Goal: Task Accomplishment & Management: Complete application form

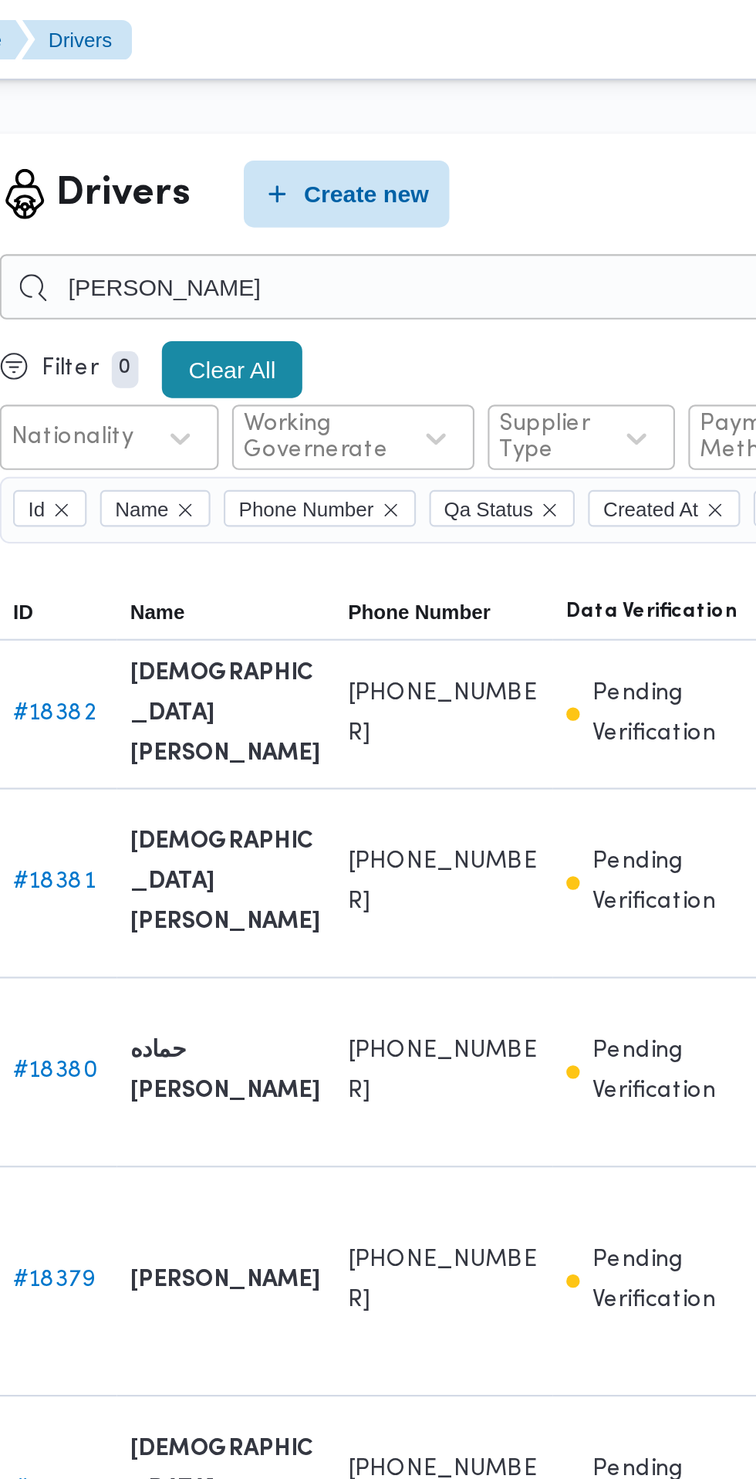
type input "[PERSON_NAME]"
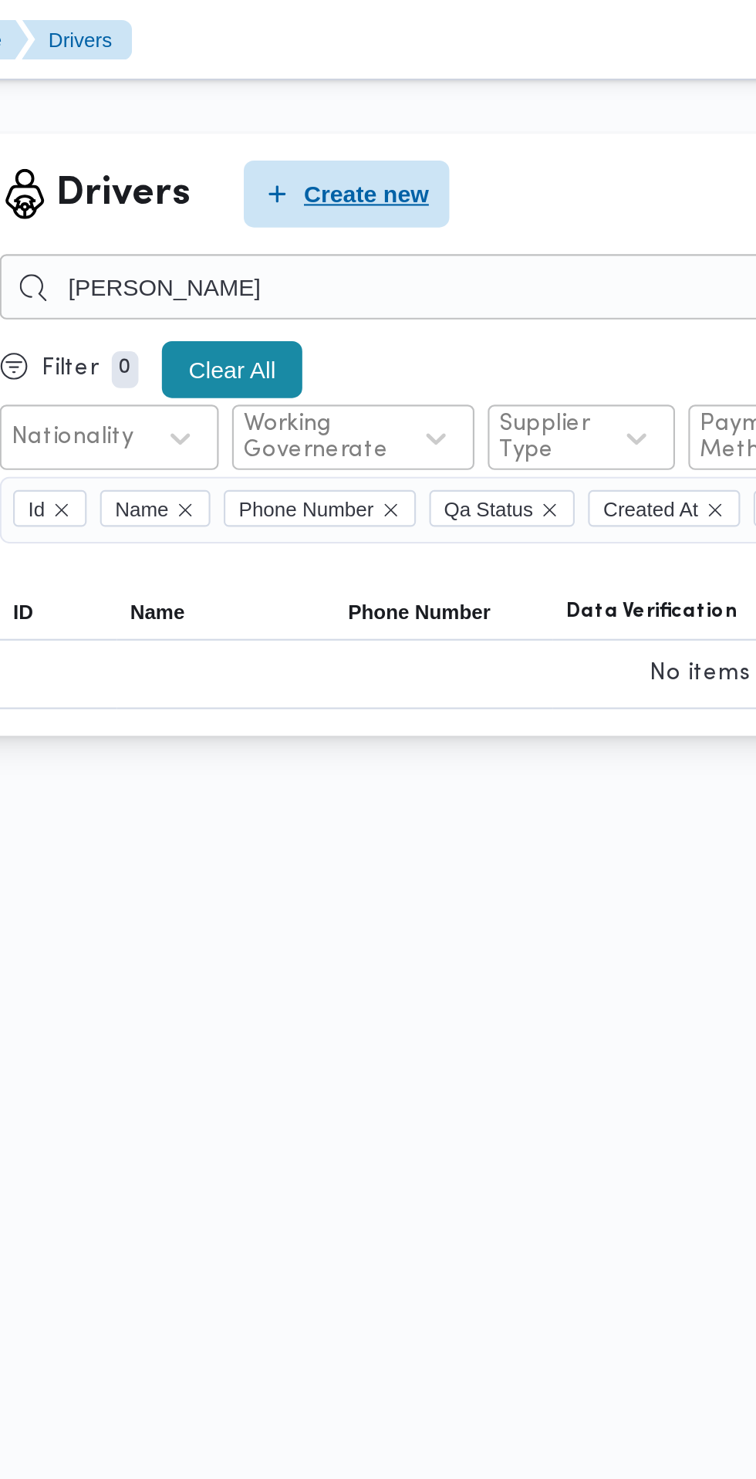
click at [408, 93] on span "Create new" at bounding box center [395, 89] width 58 height 19
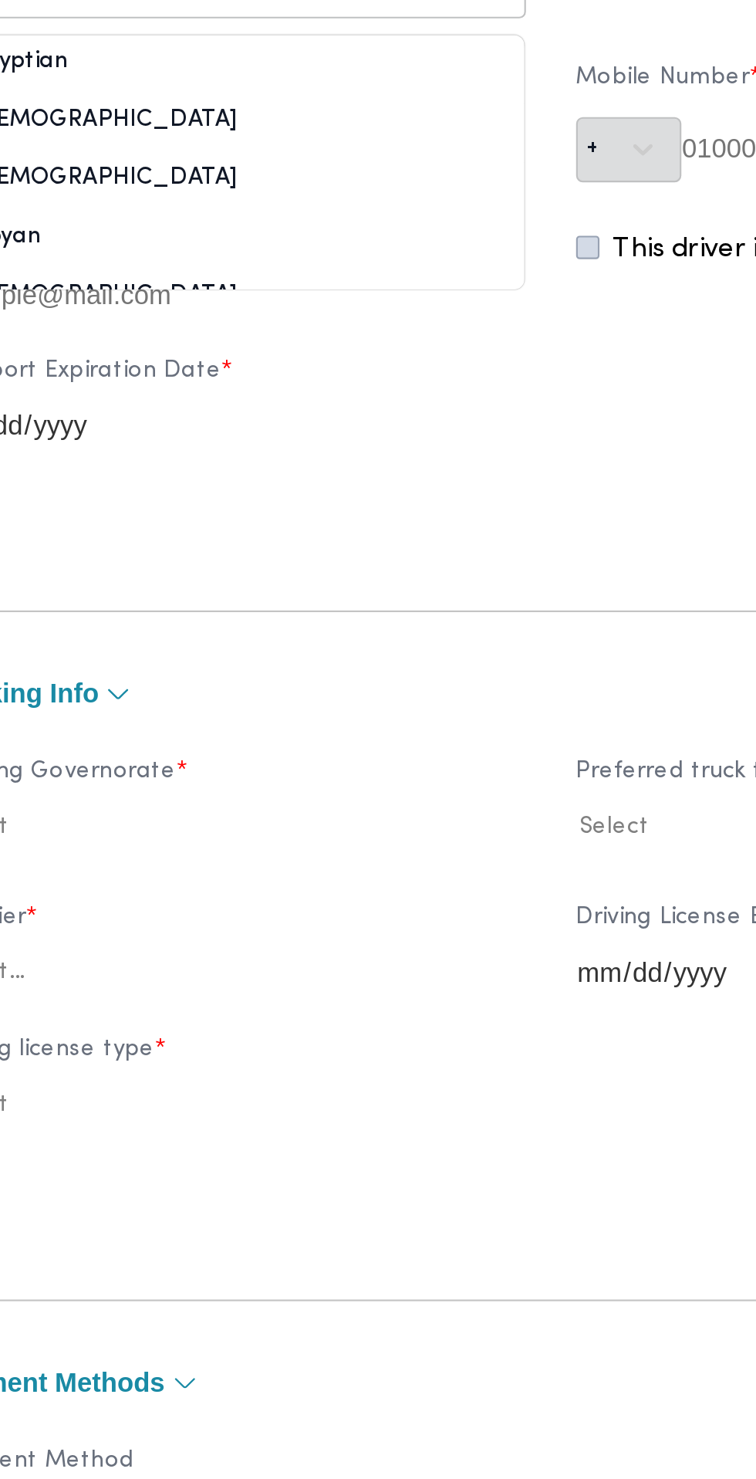
click at [316, 342] on div "Egyptian" at bounding box center [230, 328] width 271 height 27
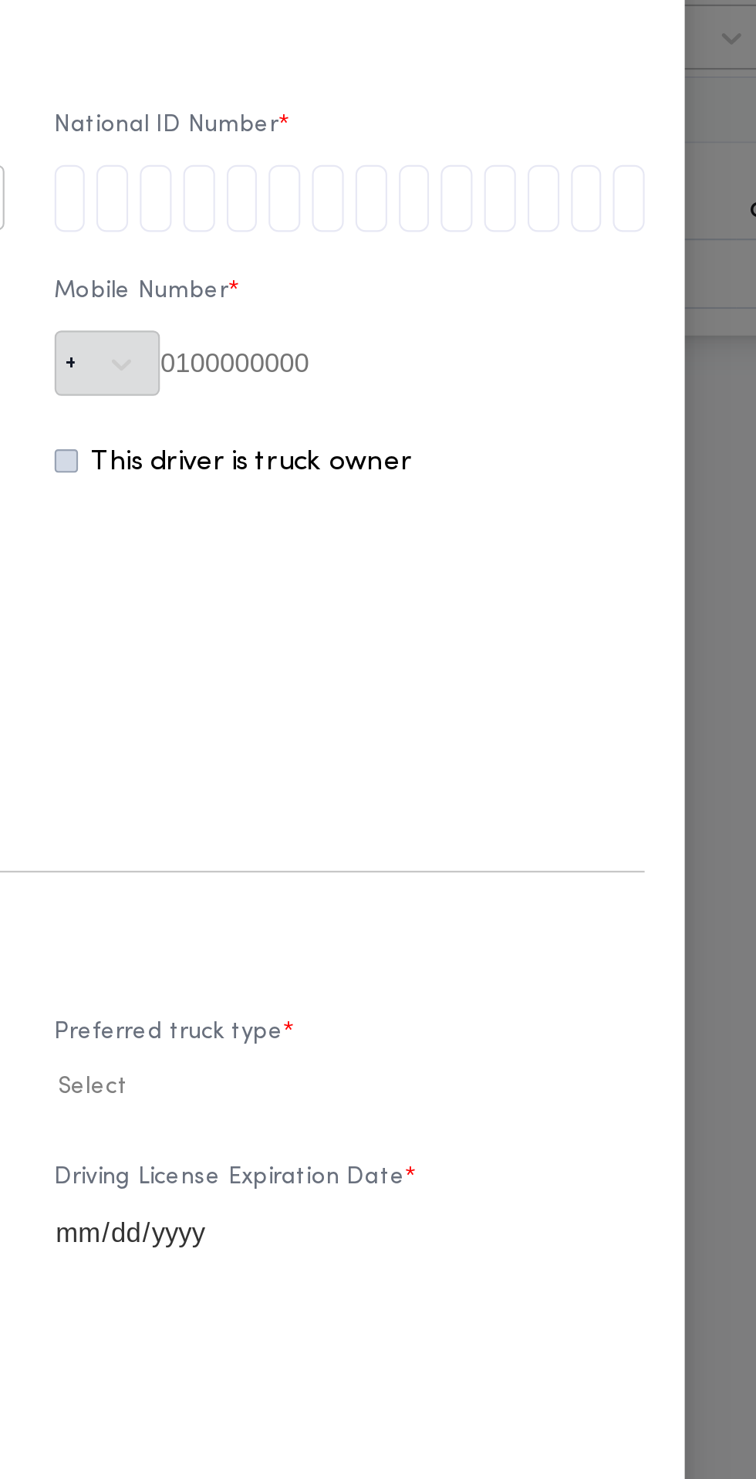
paste input "[CREDIT_CARD_NUMBER]"
type input "3"
type input "0"
type input "1"
type input "0"
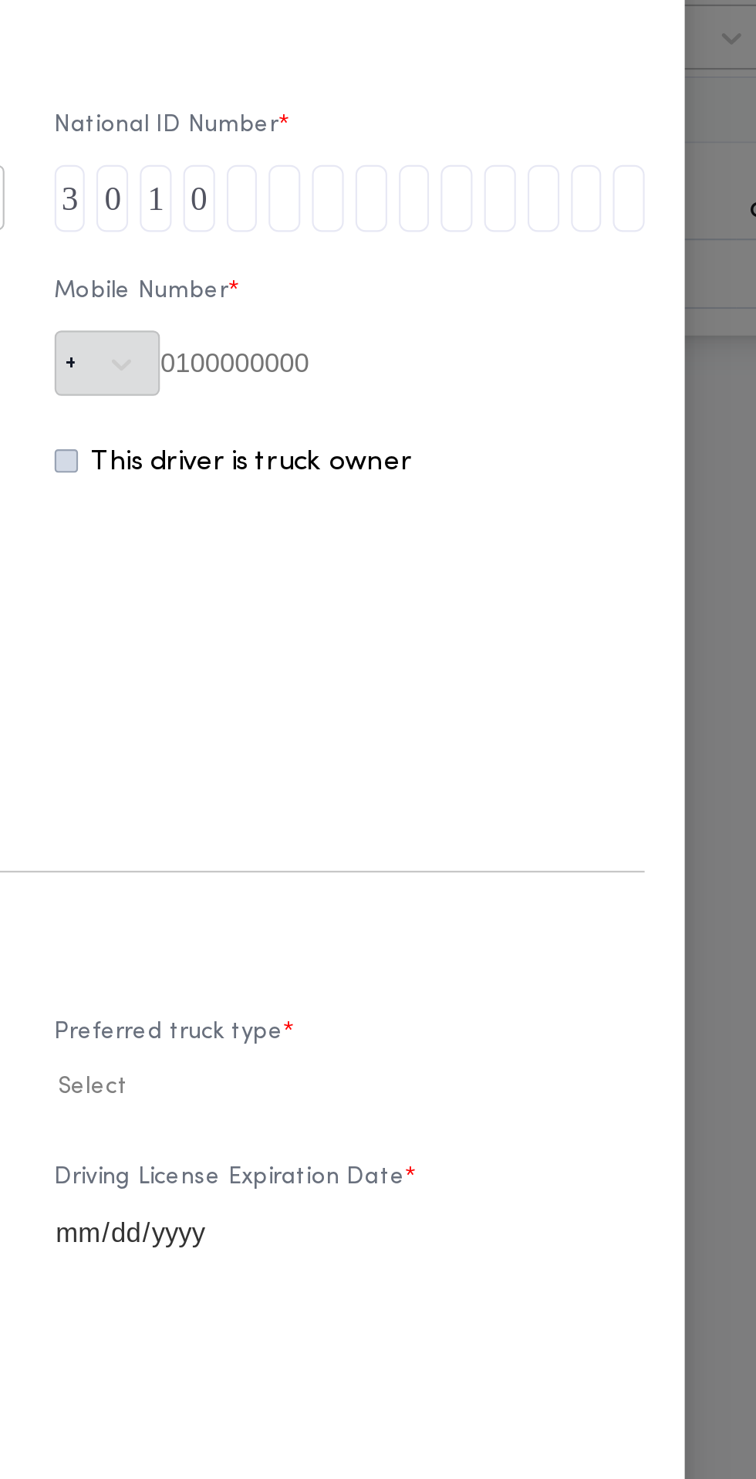
type input "7"
type input "0"
type input "1"
type input "8"
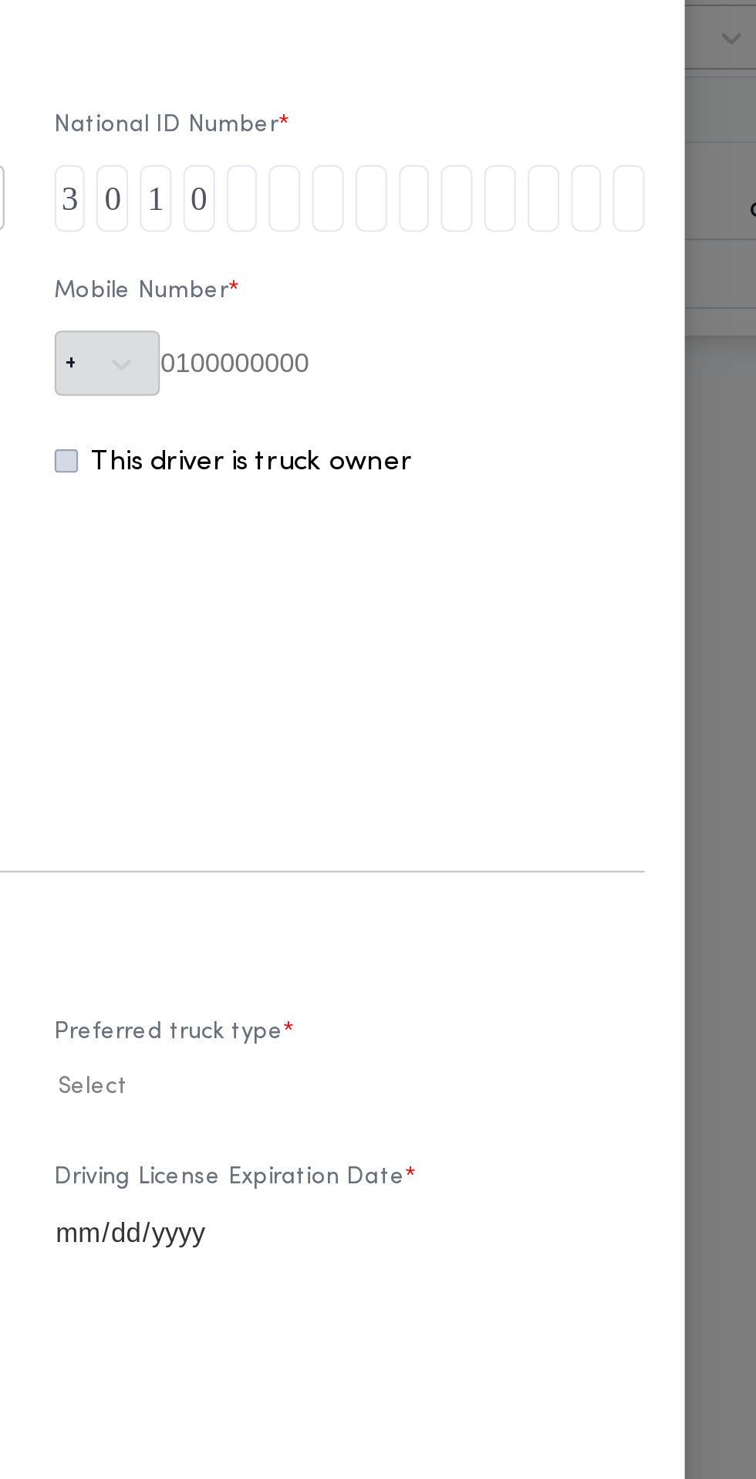
type input "0"
type input "2"
type input "8"
type input "5"
type input "4"
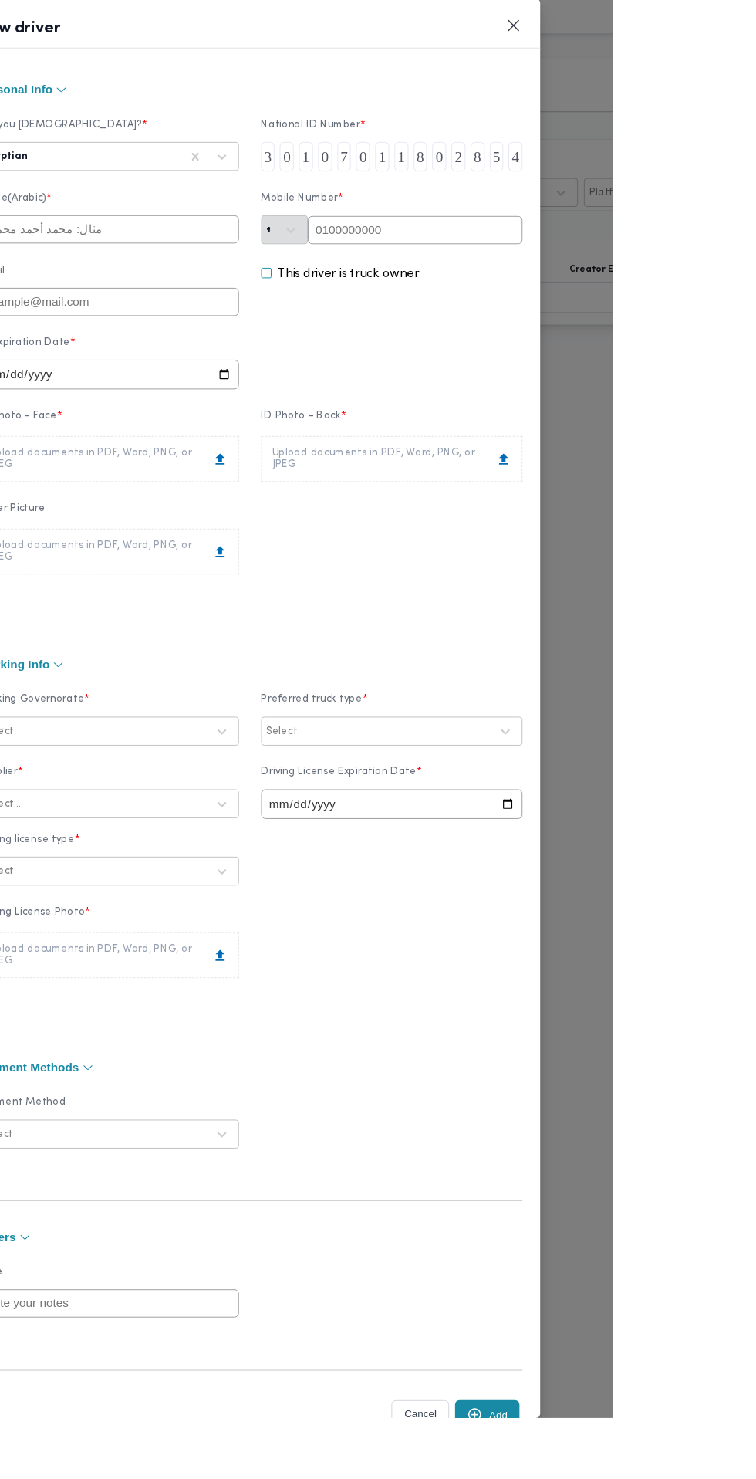
click at [655, 255] on input "text" at bounding box center [550, 240] width 224 height 29
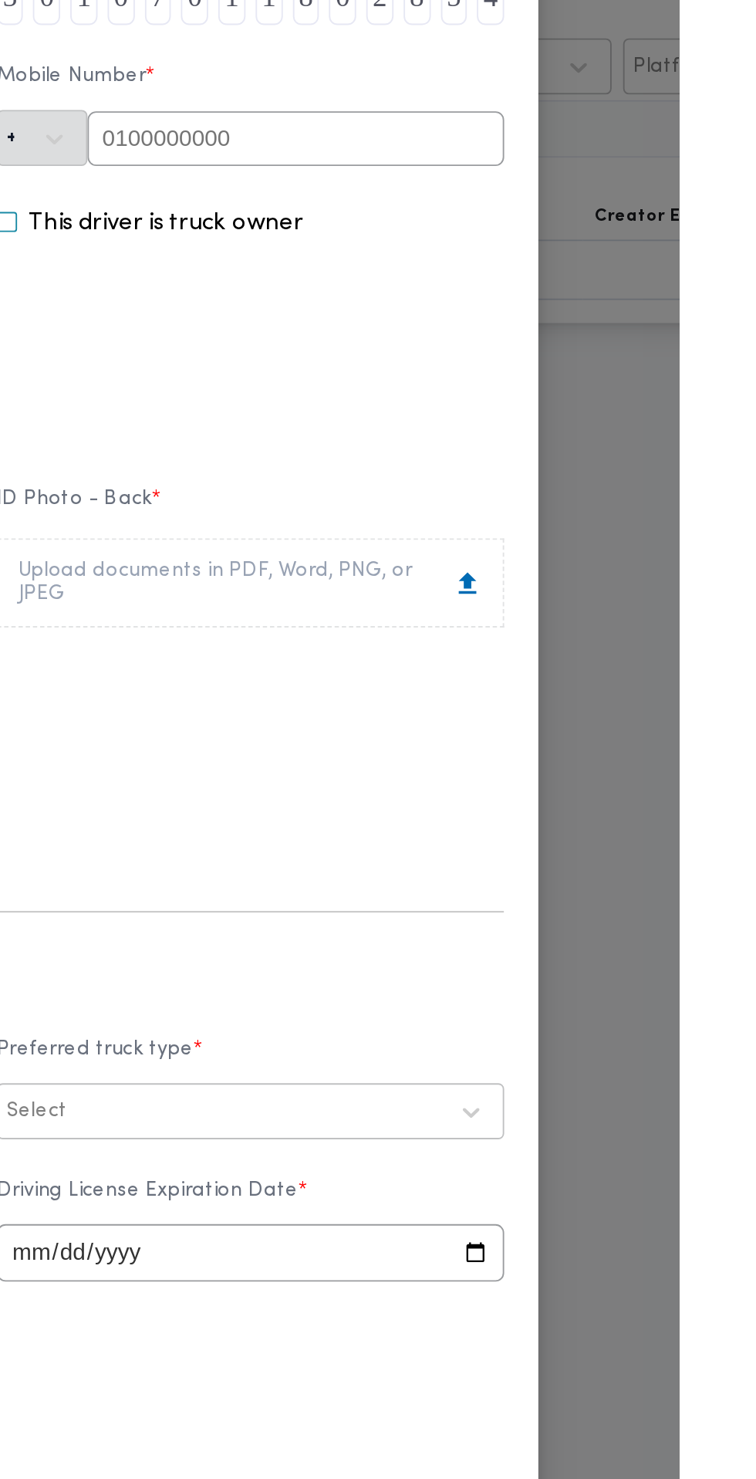
paste input "01203488327"
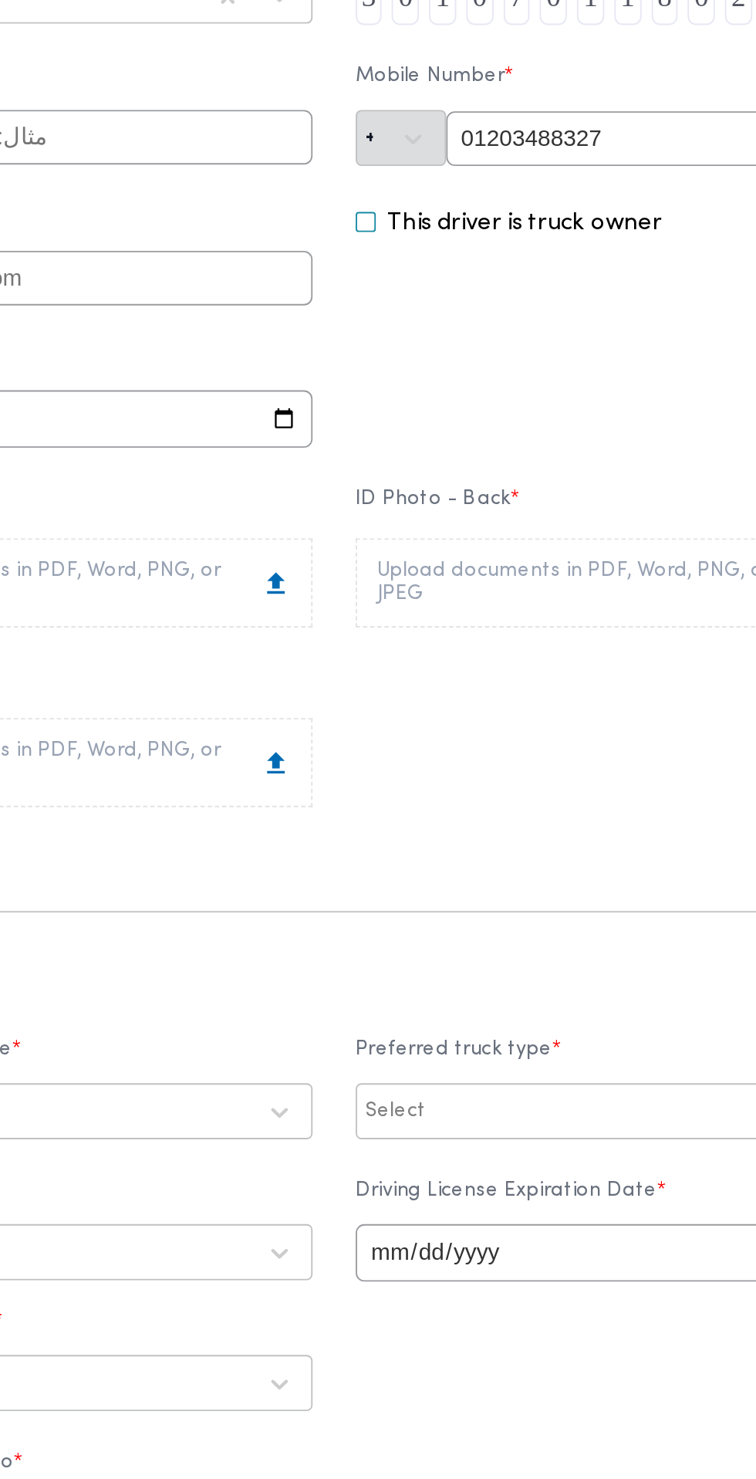
type input "01203488327"
click at [367, 255] on input "text" at bounding box center [230, 239] width 272 height 29
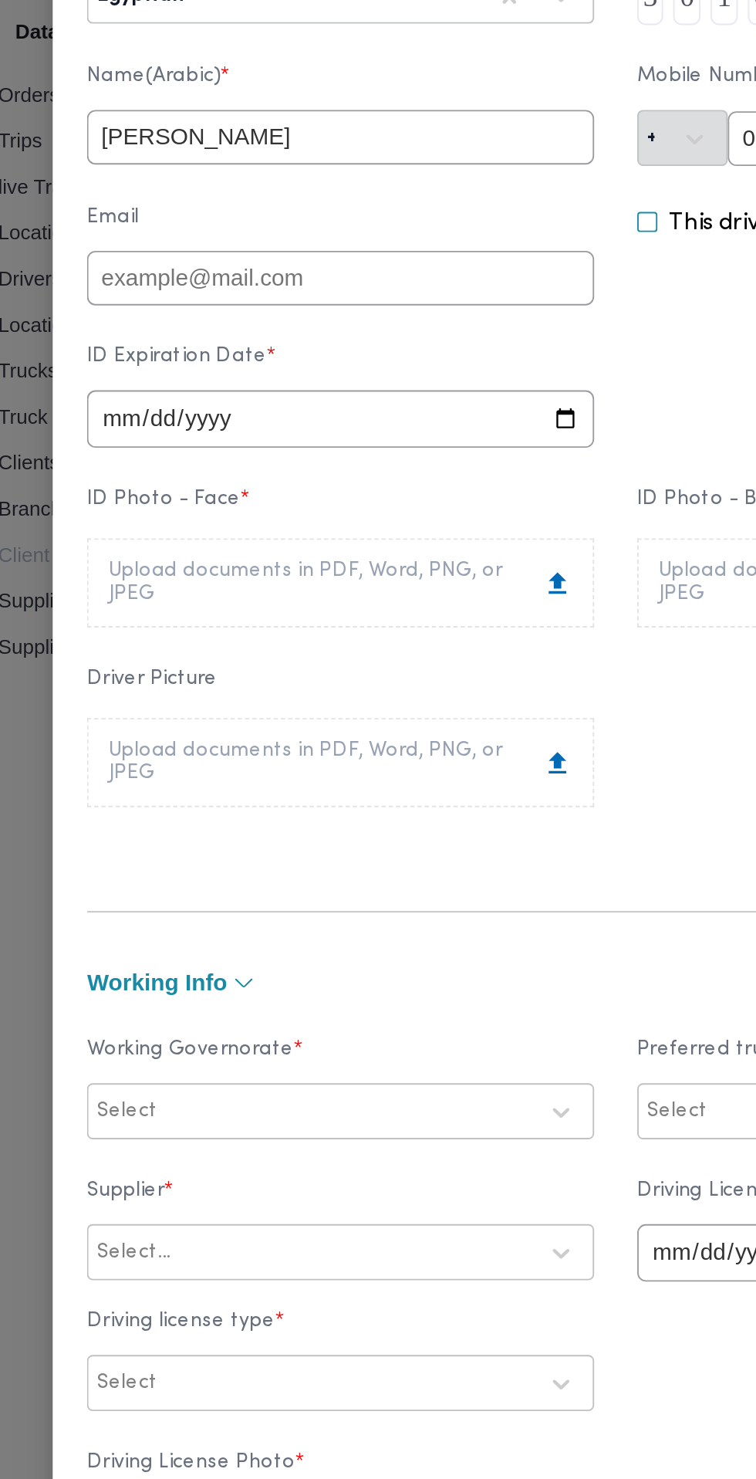
click at [358, 255] on input "[PERSON_NAME]" at bounding box center [230, 239] width 272 height 29
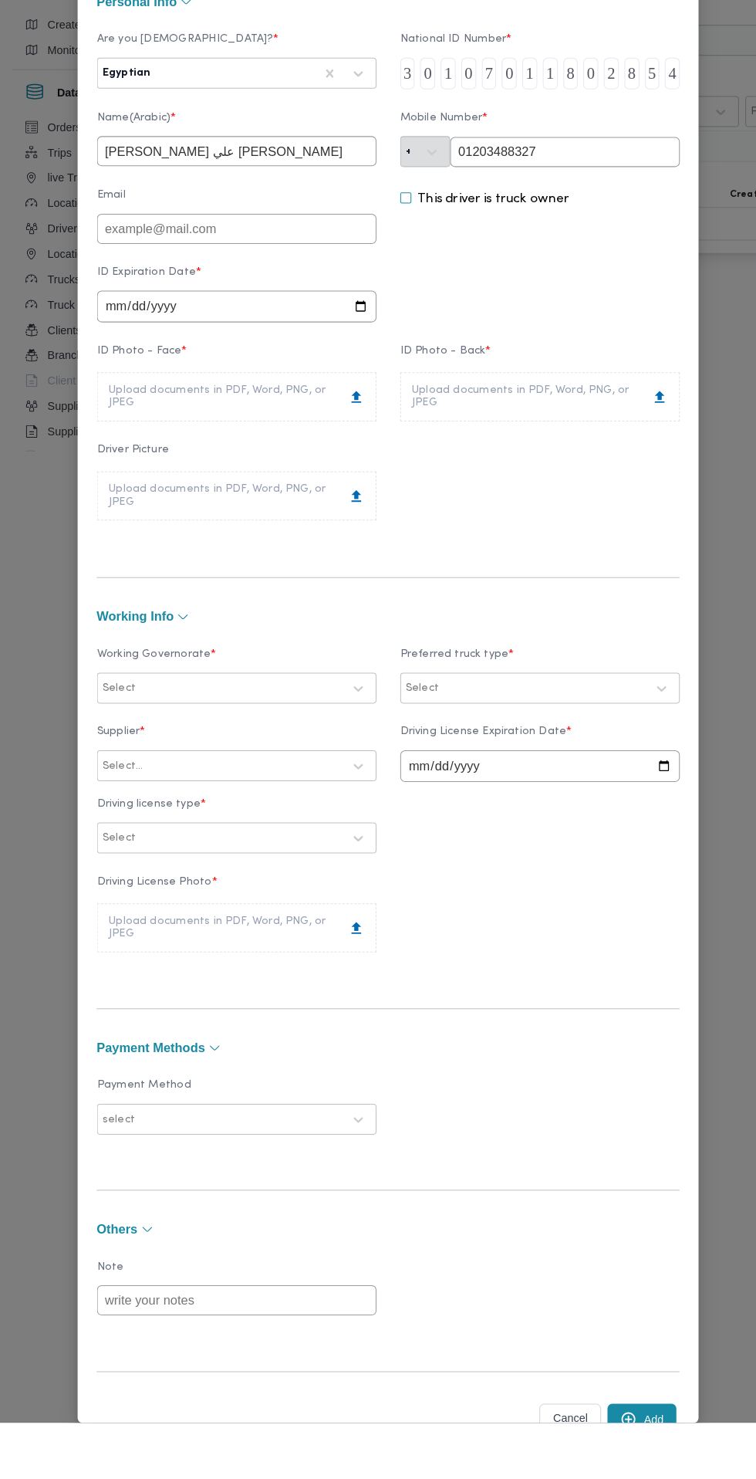
type input "[PERSON_NAME] علي [PERSON_NAME]"
click at [367, 407] on input "date" at bounding box center [230, 391] width 272 height 31
type input "[DATE]"
click at [355, 492] on div "Upload documents in PDF, Word, PNG, or JPEG" at bounding box center [230, 479] width 249 height 25
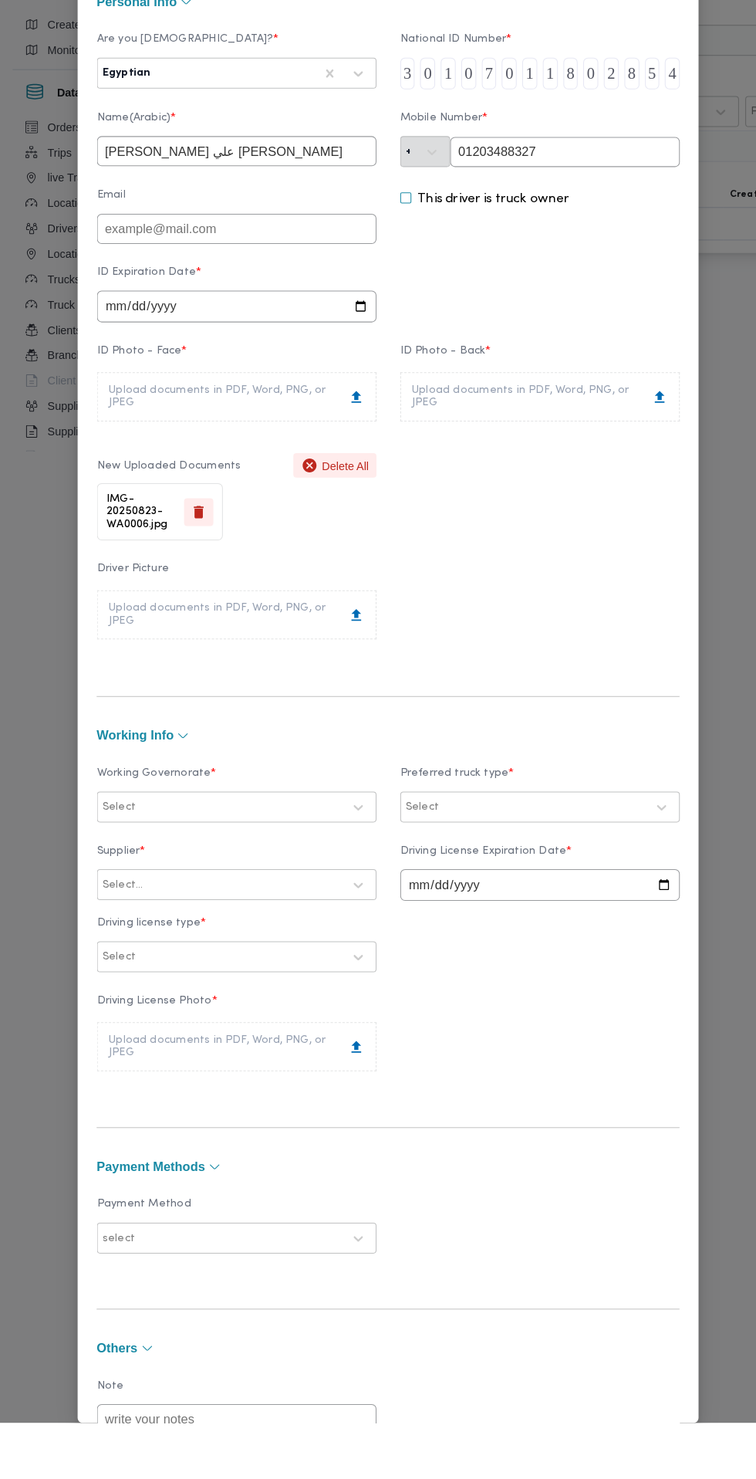
click at [622, 492] on div "Upload documents in PDF, Word, PNG, or JPEG" at bounding box center [525, 479] width 249 height 25
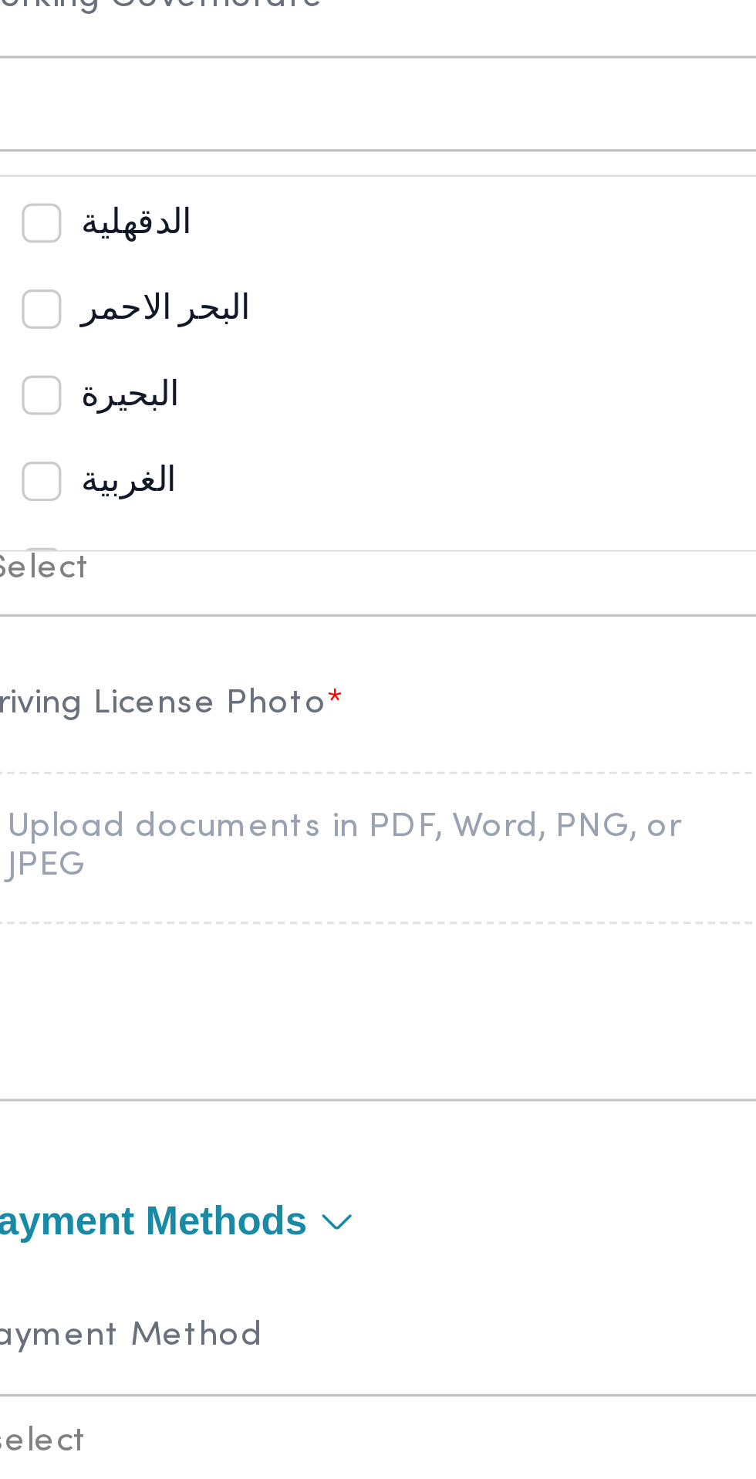
click at [182, 953] on label "البحر الاحمر" at bounding box center [146, 944] width 72 height 19
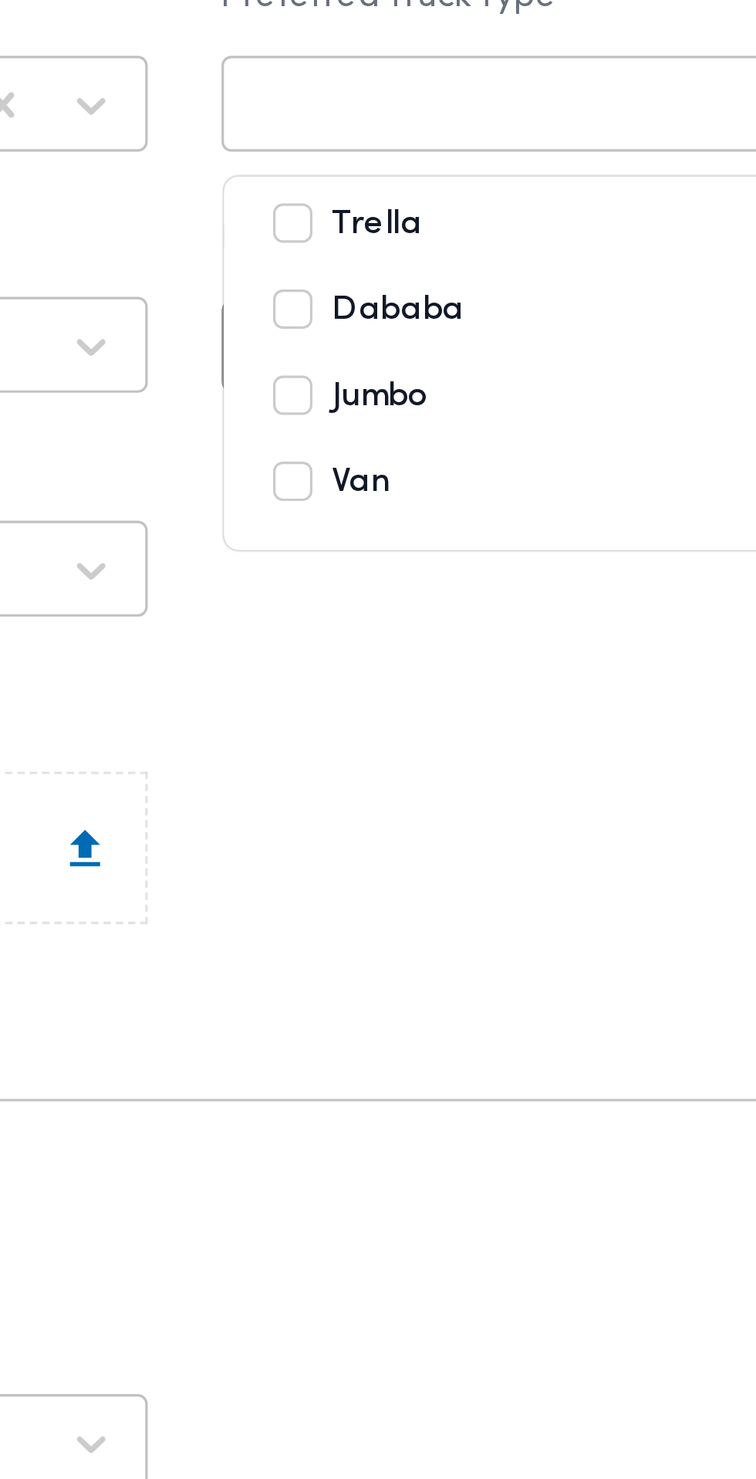
click at [466, 953] on label "Dababa" at bounding box center [436, 944] width 60 height 19
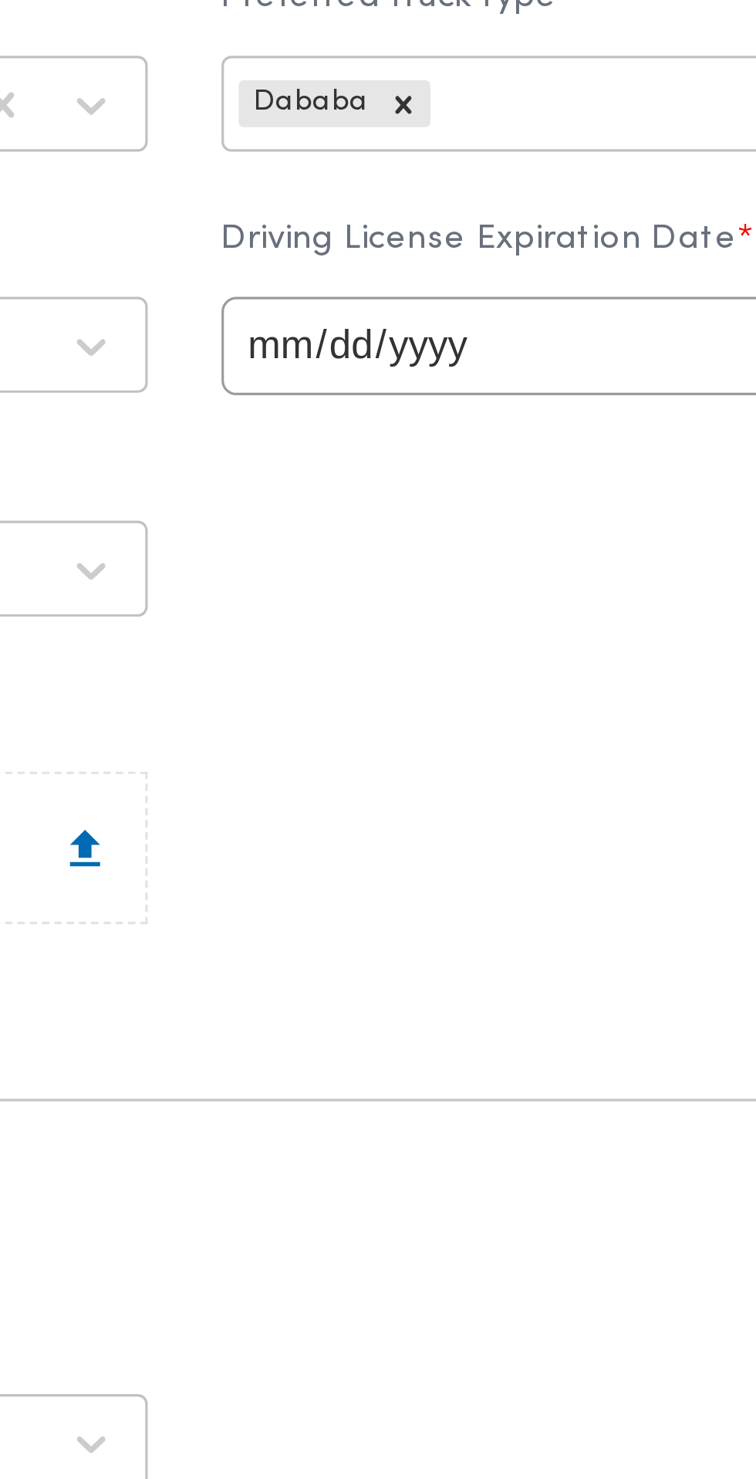
click at [503, 970] on input "date" at bounding box center [526, 954] width 272 height 31
type input "[DATE]"
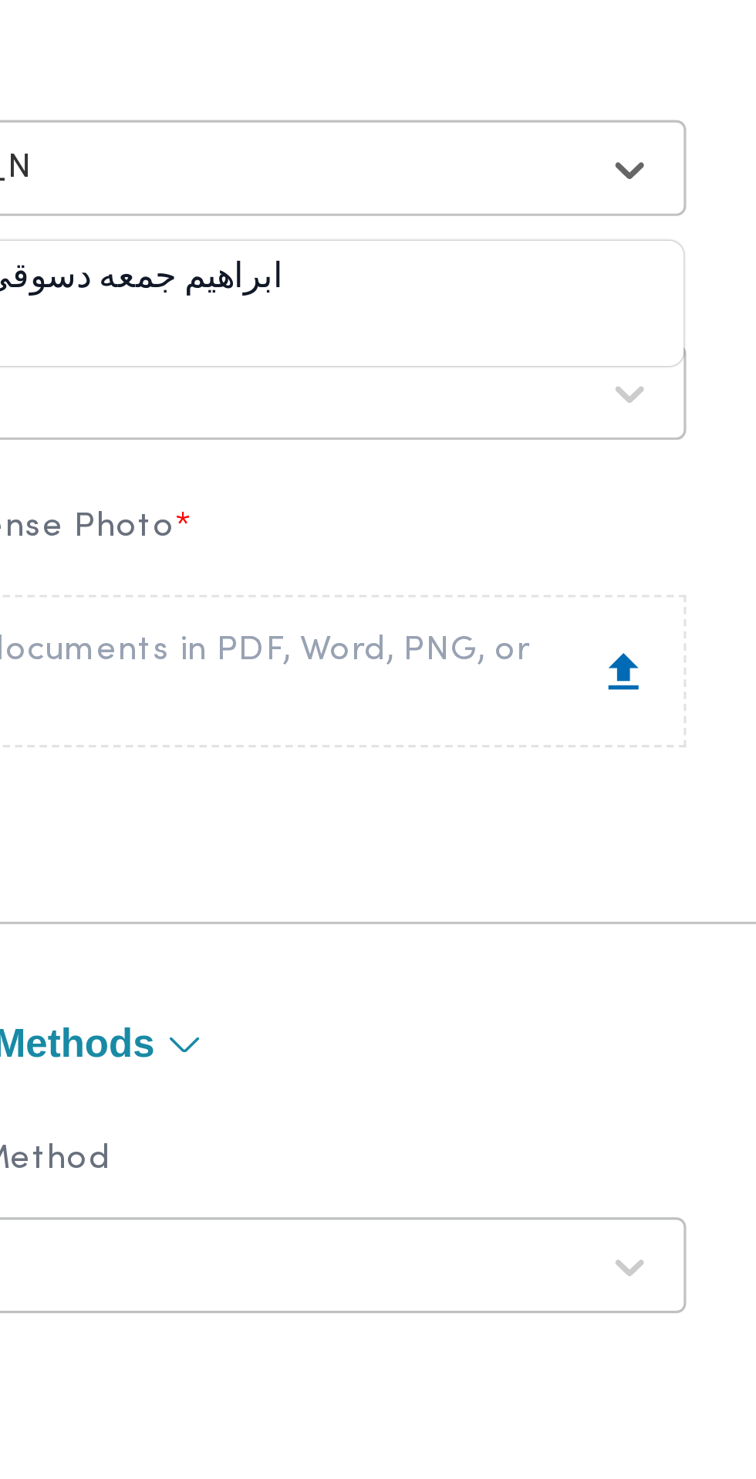
scroll to position [56, 0]
click at [317, 953] on div "ابراهيم جمعه دسوقي بسيوني" at bounding box center [230, 939] width 271 height 27
type input "[PERSON_NAME]"
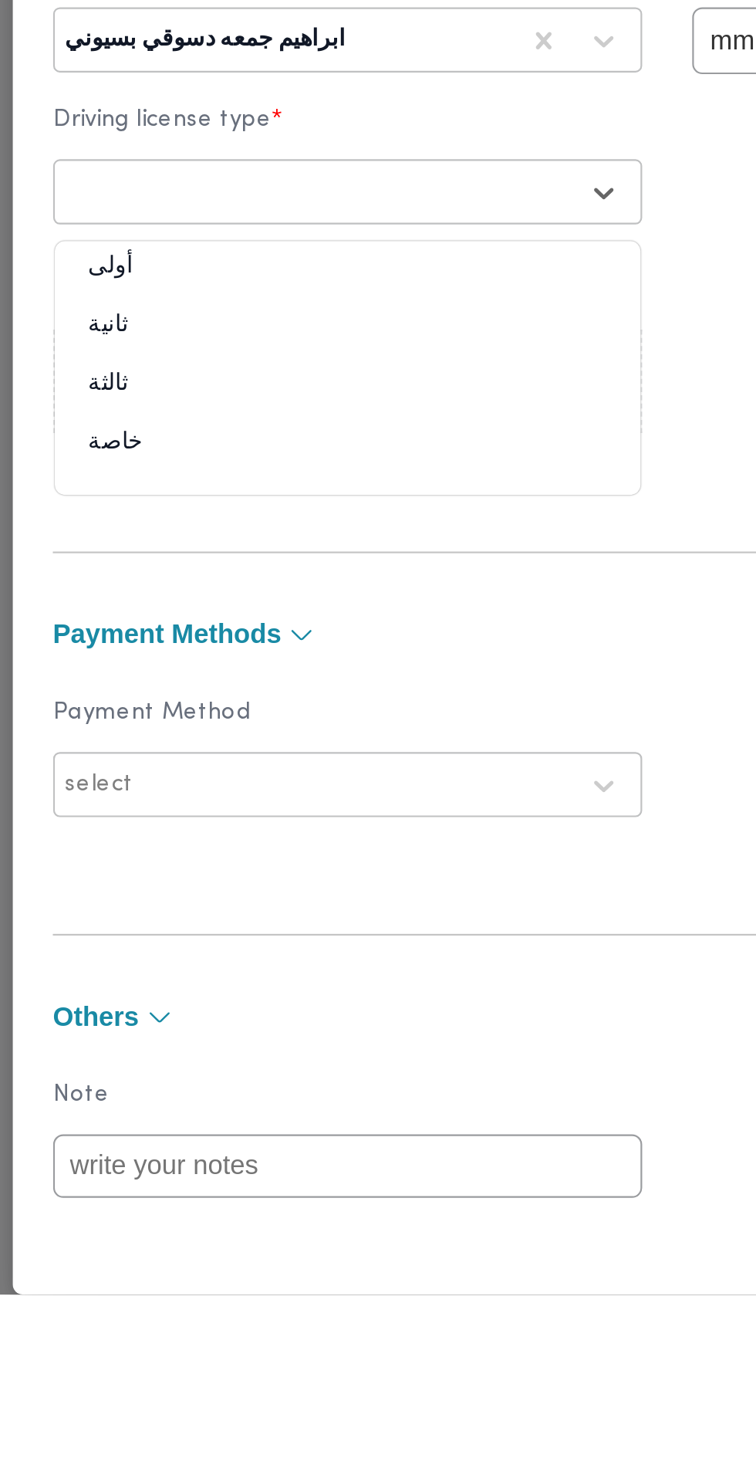
click at [269, 1050] on div "ثانية" at bounding box center [230, 1036] width 271 height 27
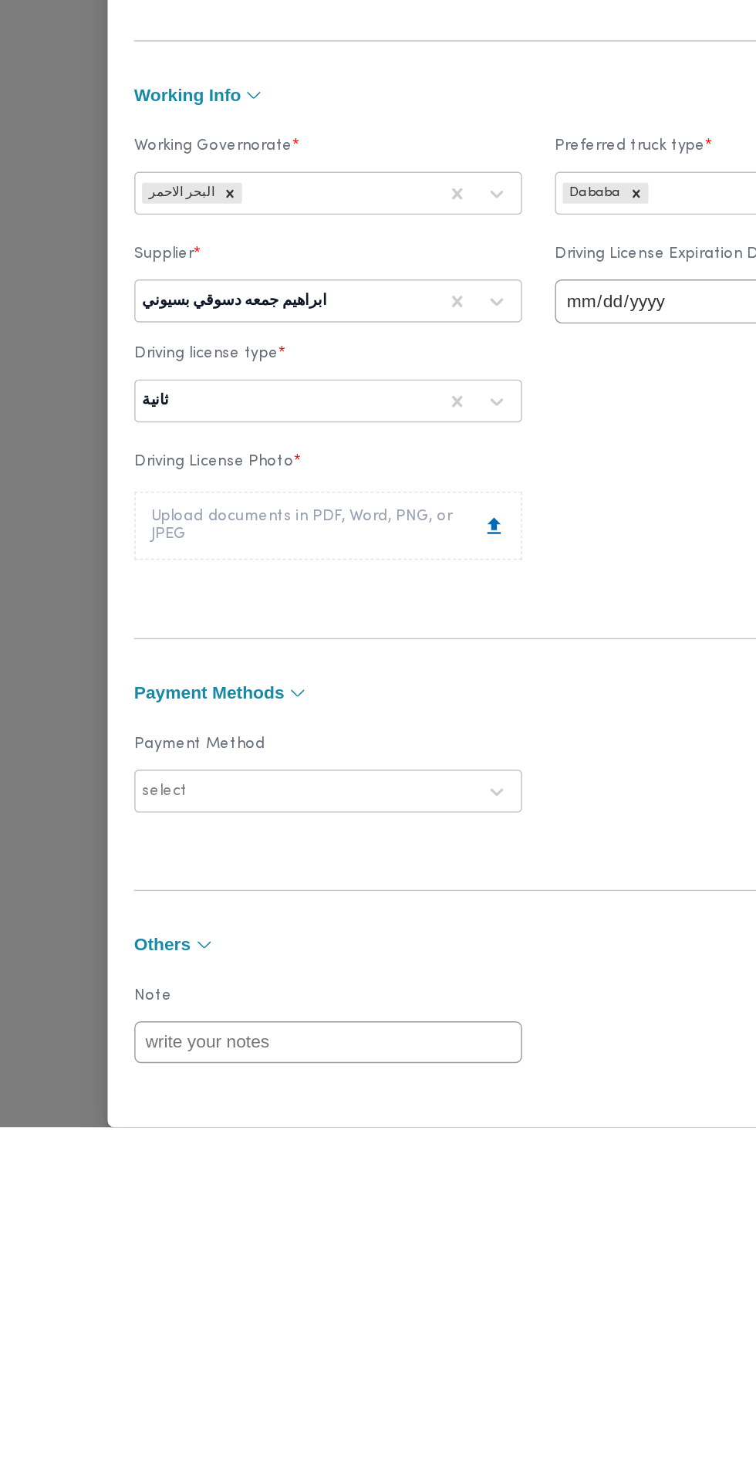
scroll to position [0, 0]
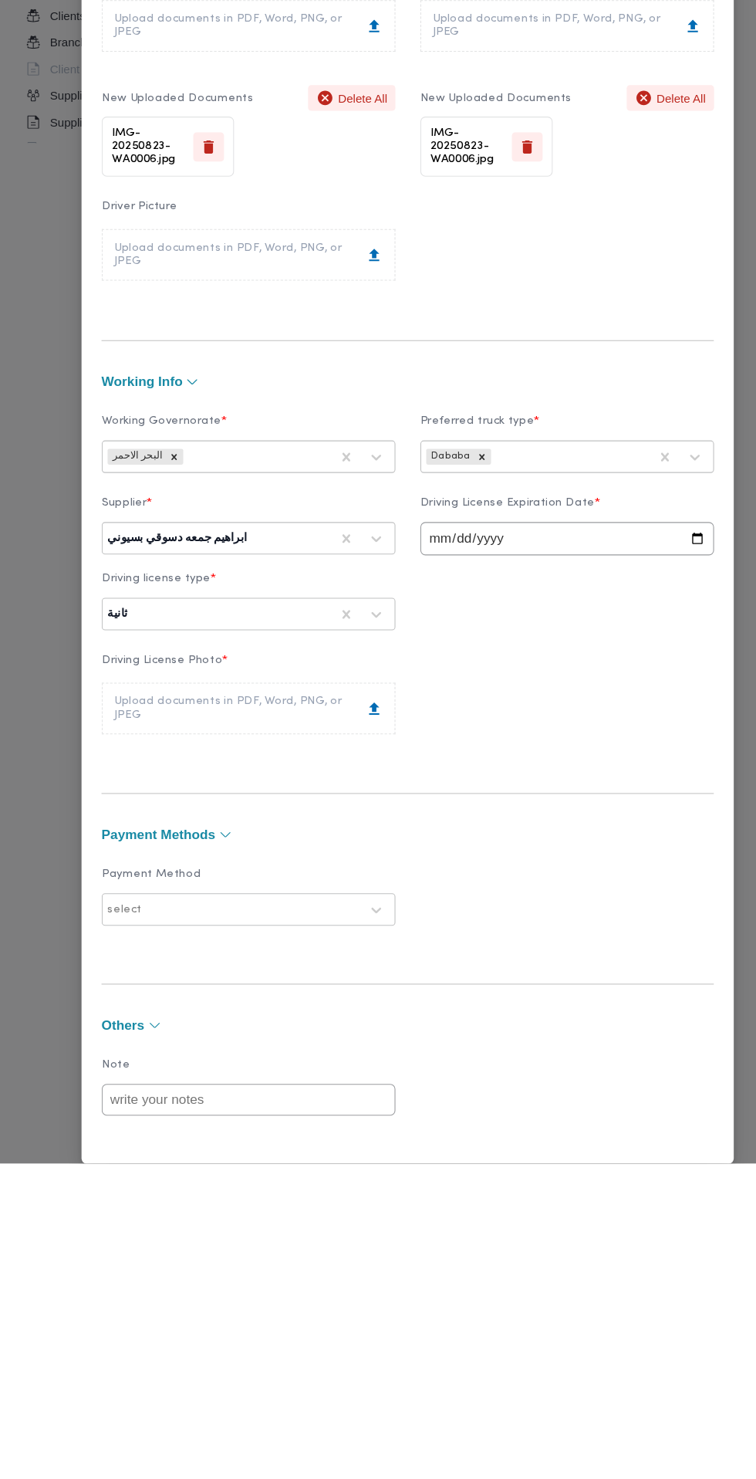
click at [313, 1069] on div "Upload documents in PDF, Word, PNG, or JPEG" at bounding box center [230, 1056] width 249 height 25
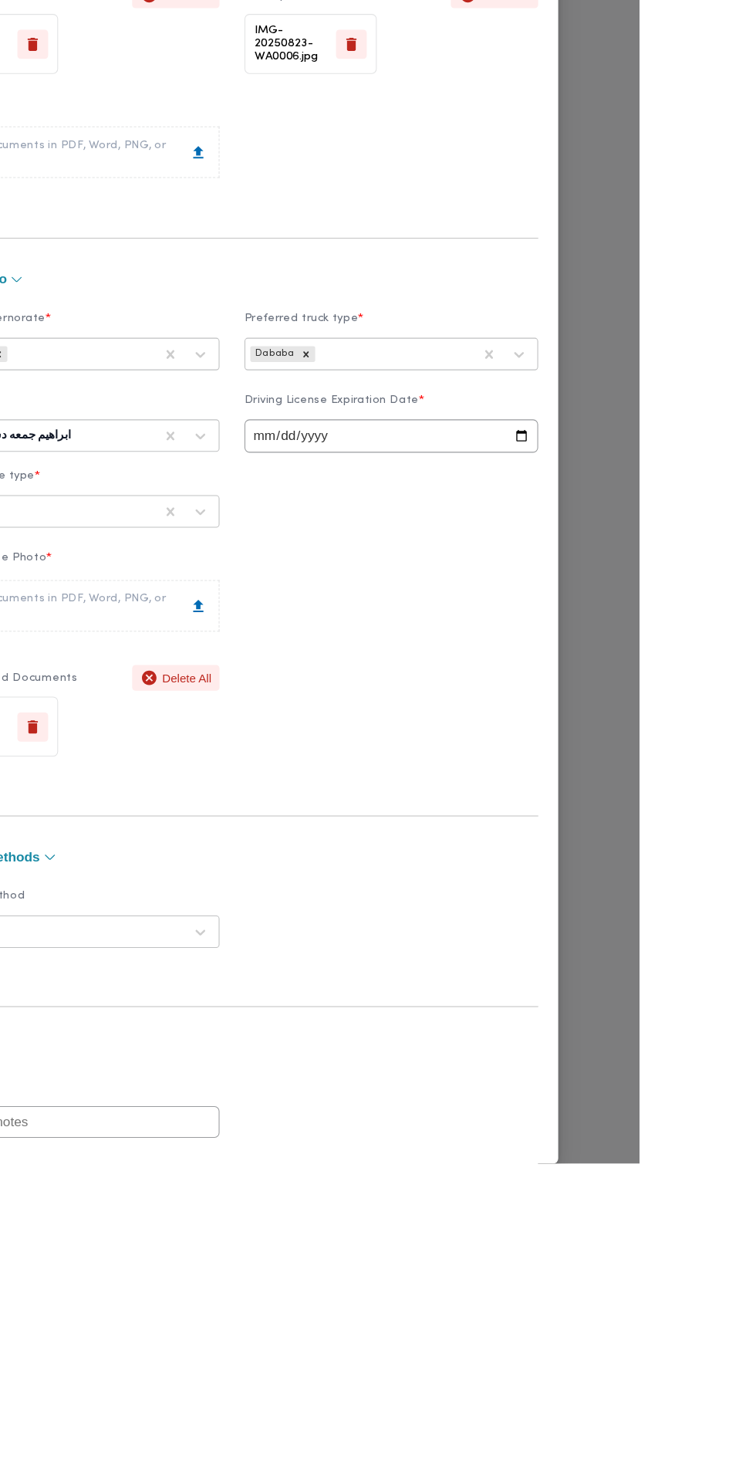
scroll to position [171, 0]
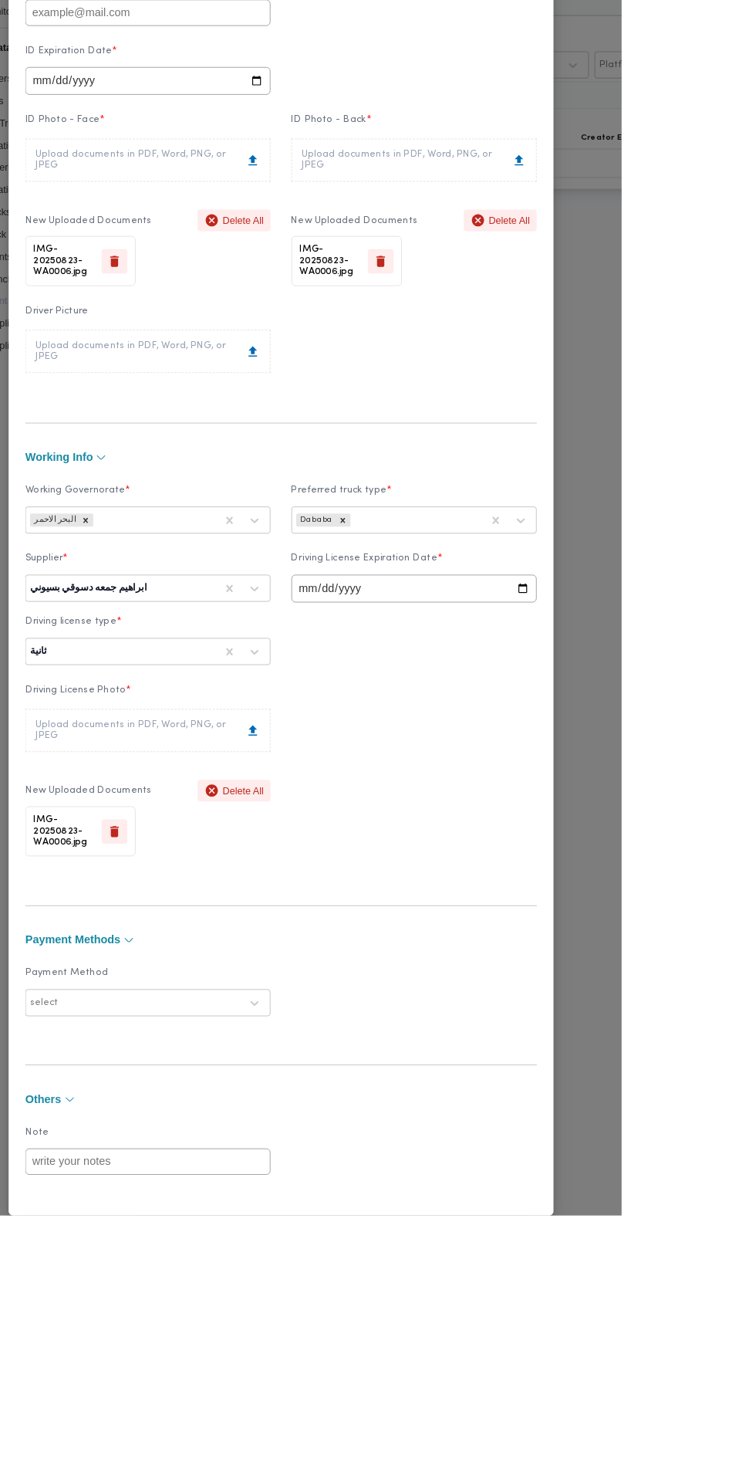
scroll to position [0, 0]
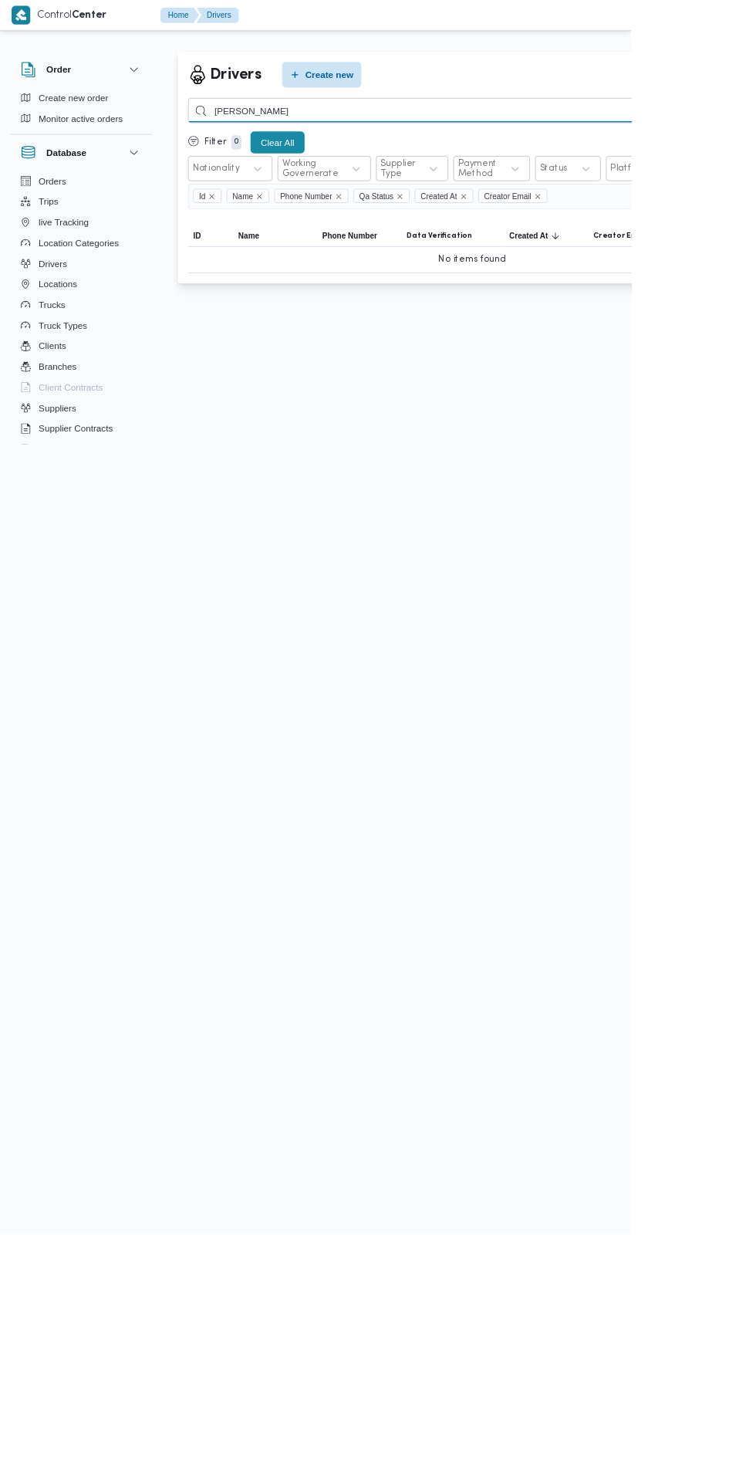
click at [568, 132] on input "[PERSON_NAME]" at bounding box center [565, 132] width 681 height 30
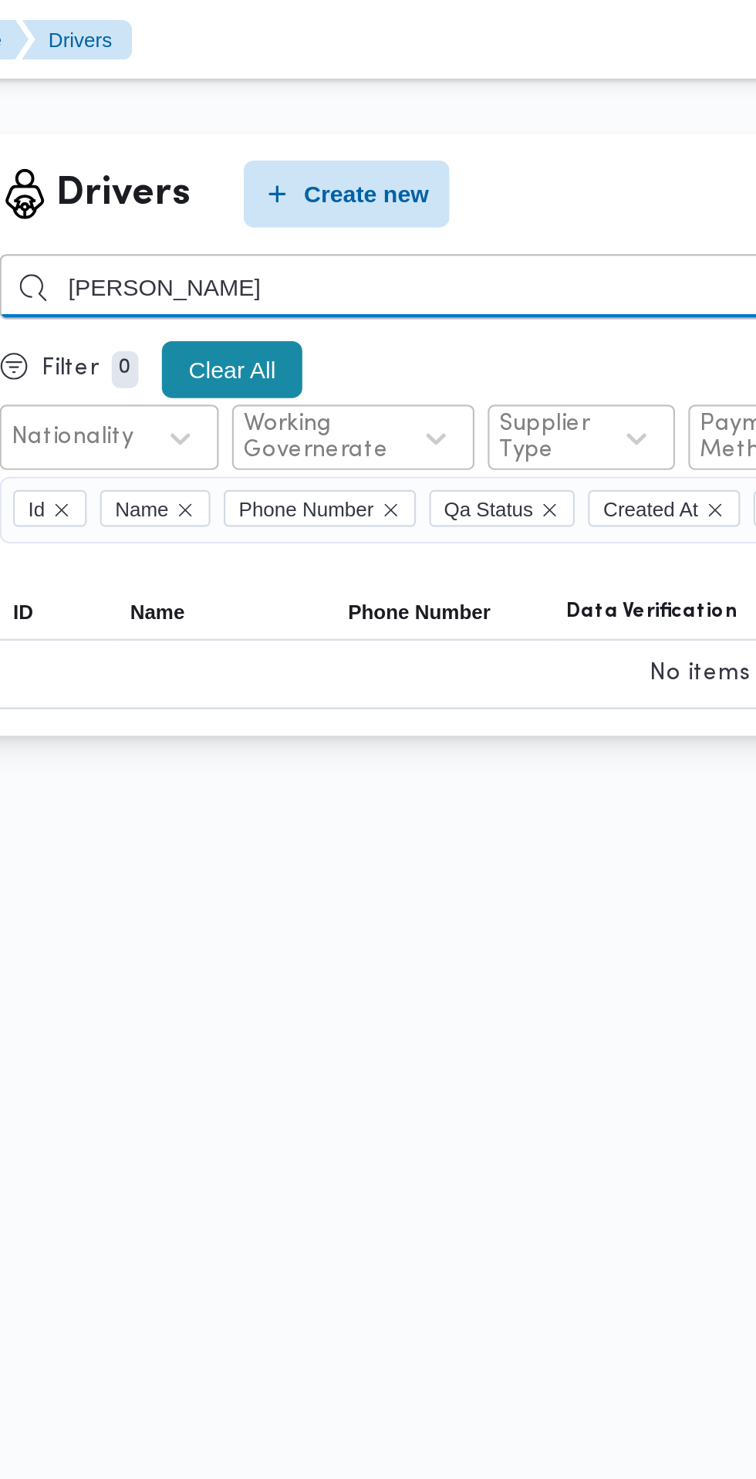
type input "[PERSON_NAME]"
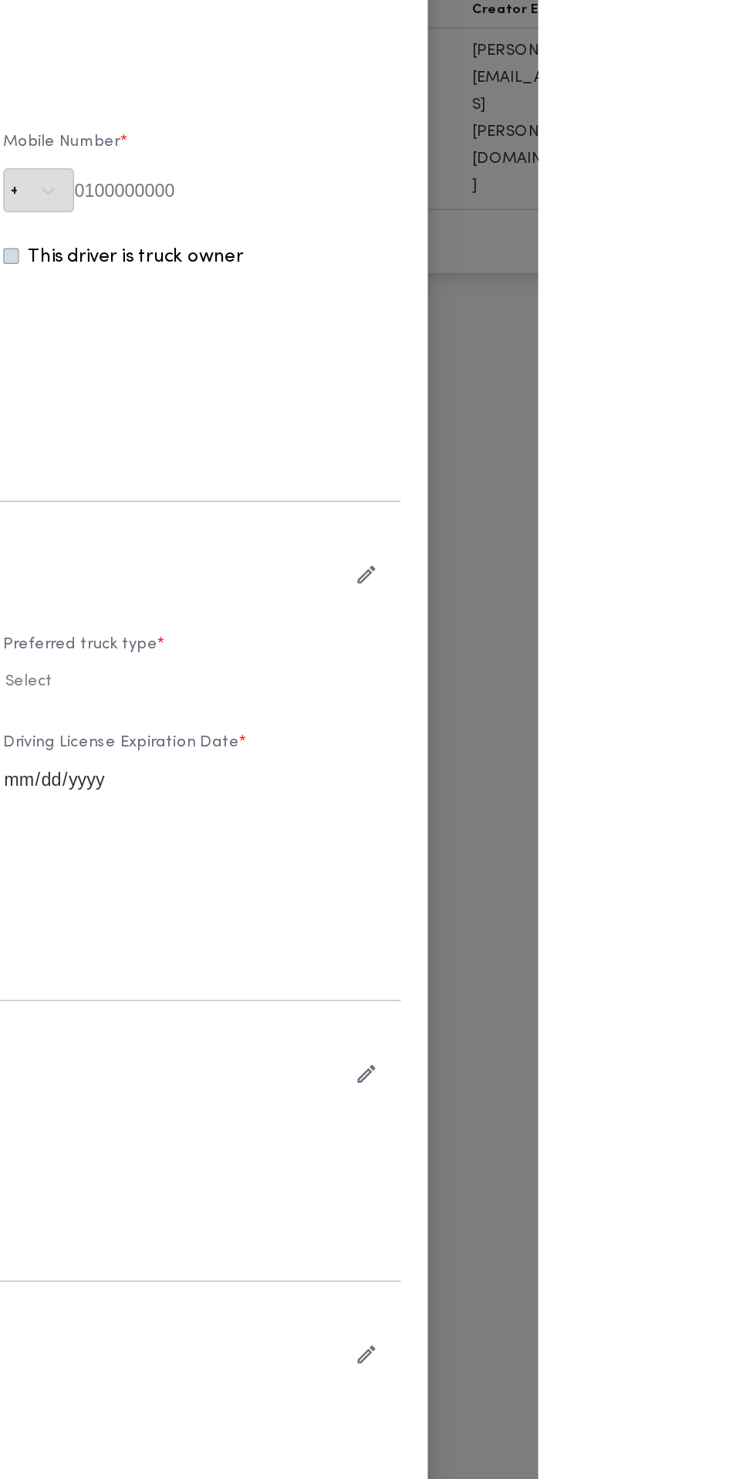
type input "ابراهيم جمعه دسوقي بسبوني"
type input "01225661405"
type input "[EMAIL_ADDRESS][DOMAIN_NAME]"
type input "[DATE]"
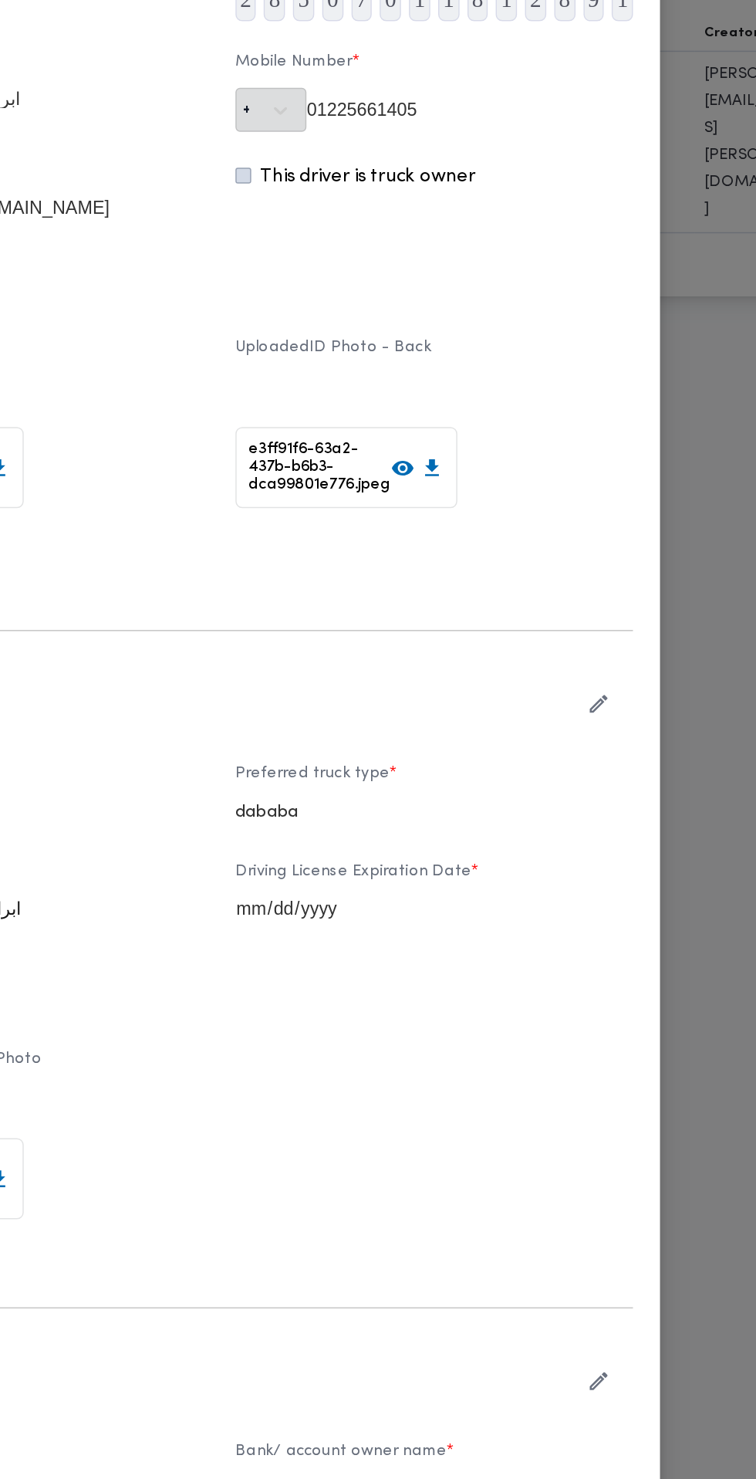
click at [647, 750] on icon "button" at bounding box center [639, 742] width 16 height 16
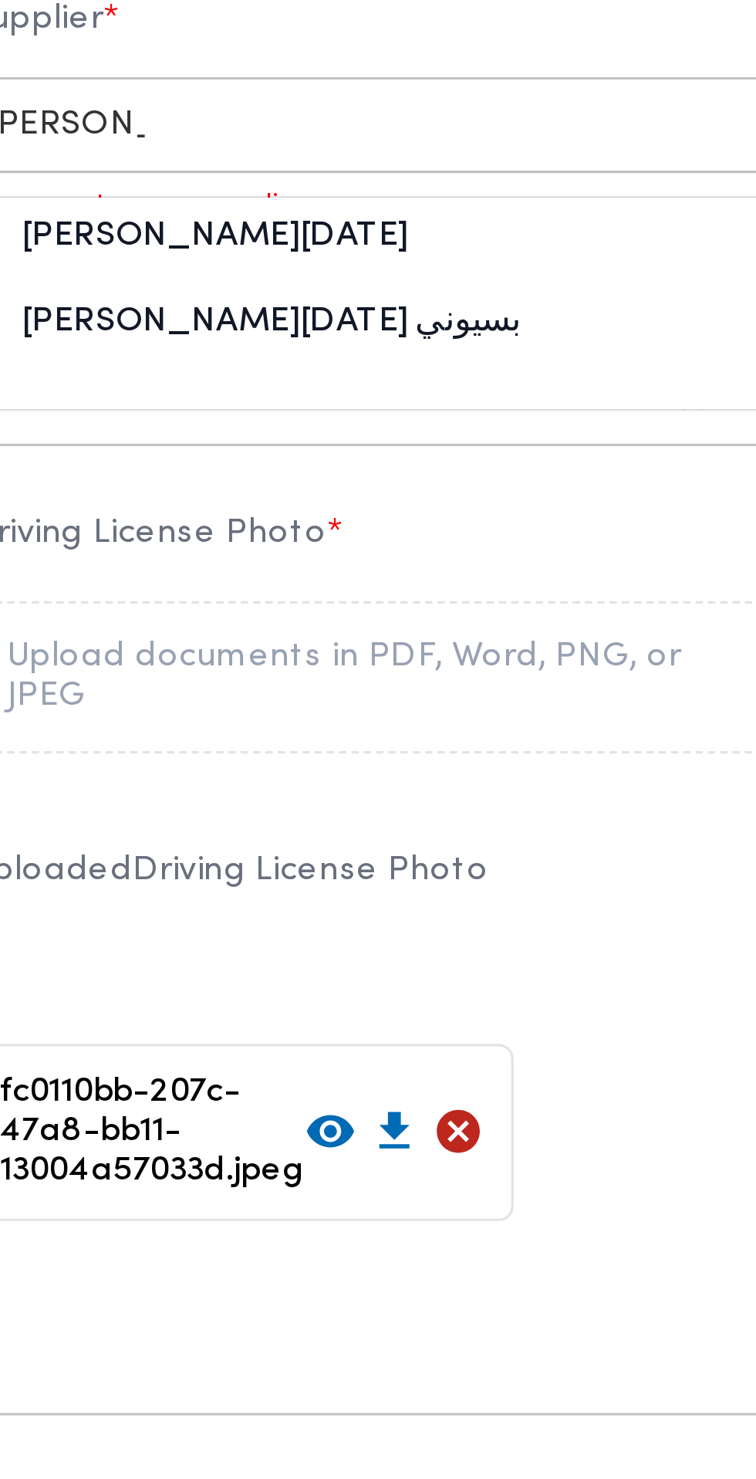
click at [293, 980] on div "[PERSON_NAME][DATE] بسيوني" at bounding box center [230, 966] width 271 height 27
type input "[PERSON_NAME]"
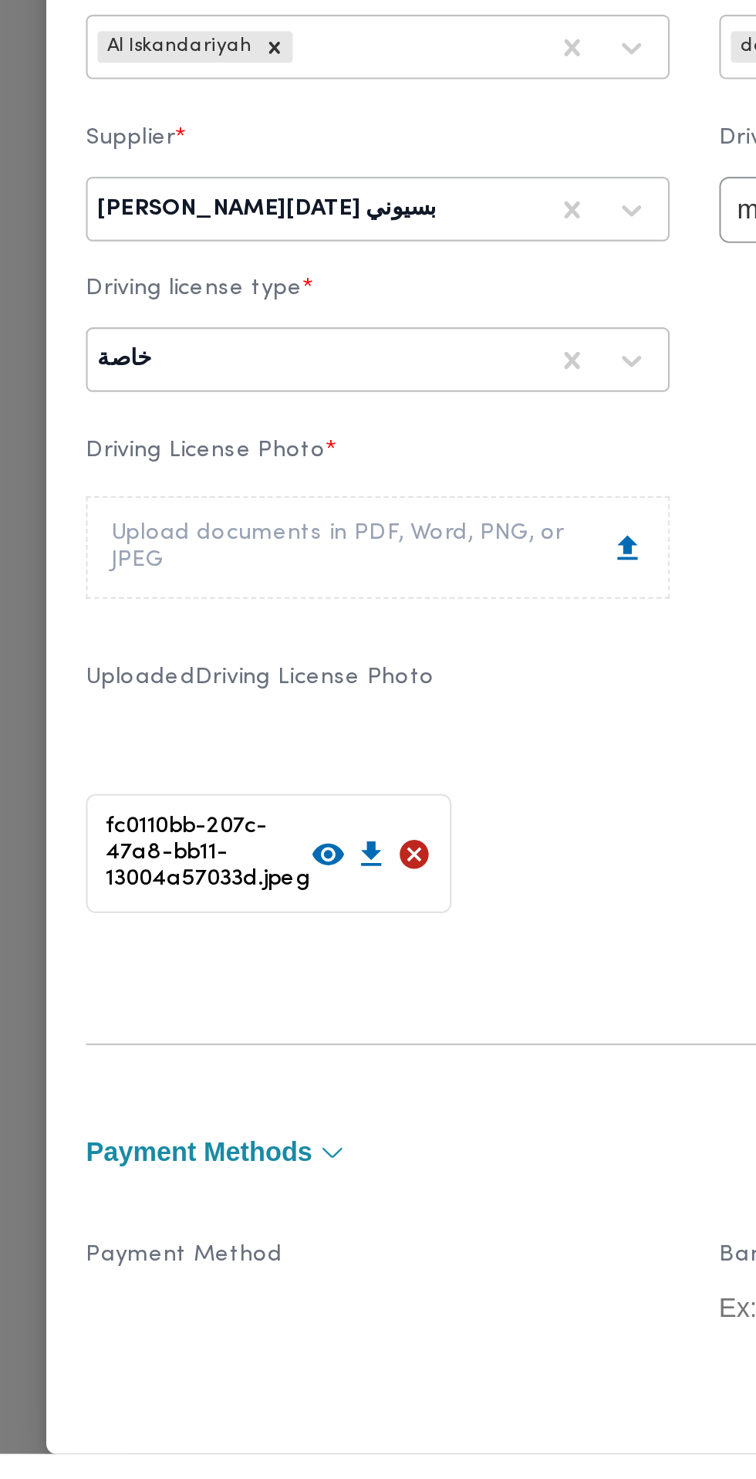
scroll to position [77, 0]
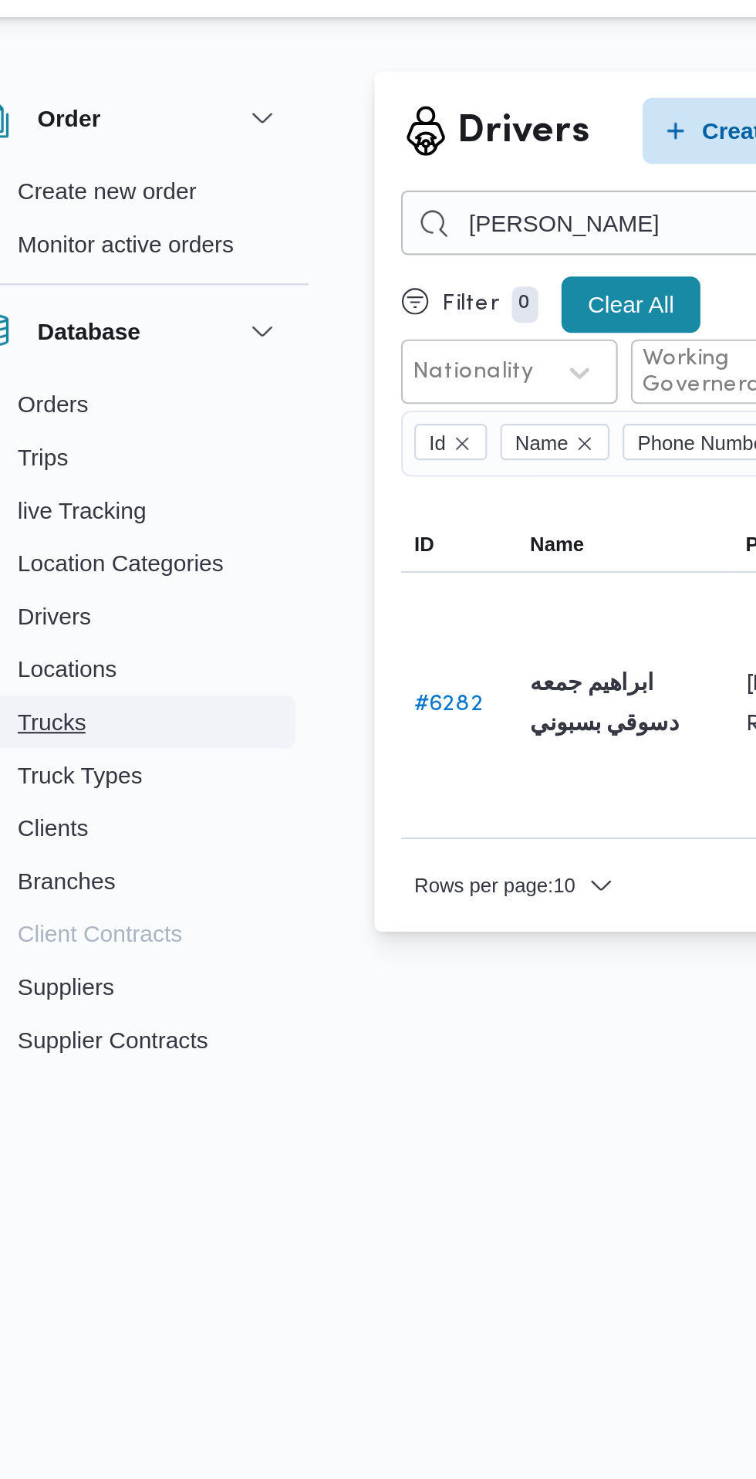
click at [111, 367] on button "Trucks" at bounding box center [97, 365] width 157 height 25
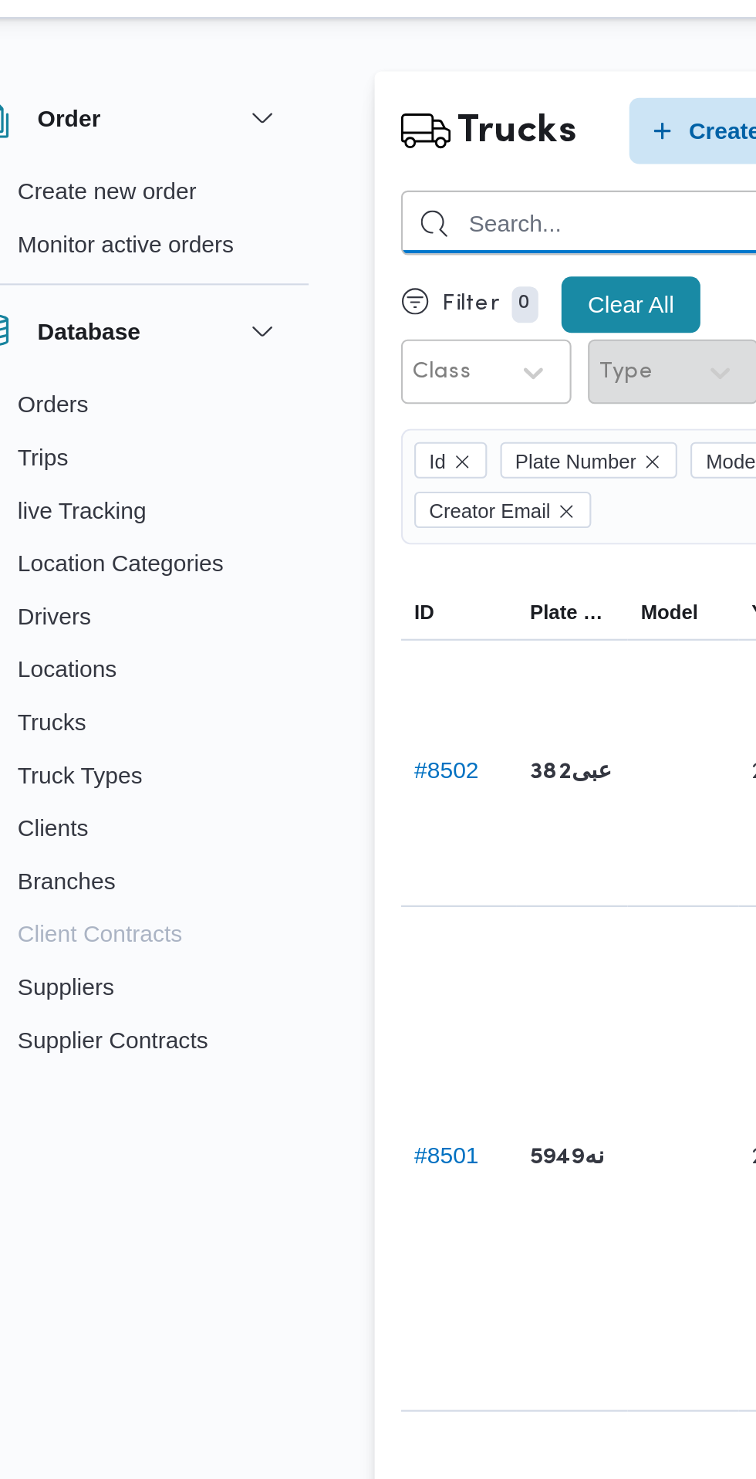
click at [327, 134] on input "search" at bounding box center [469, 132] width 488 height 30
type input "1785"
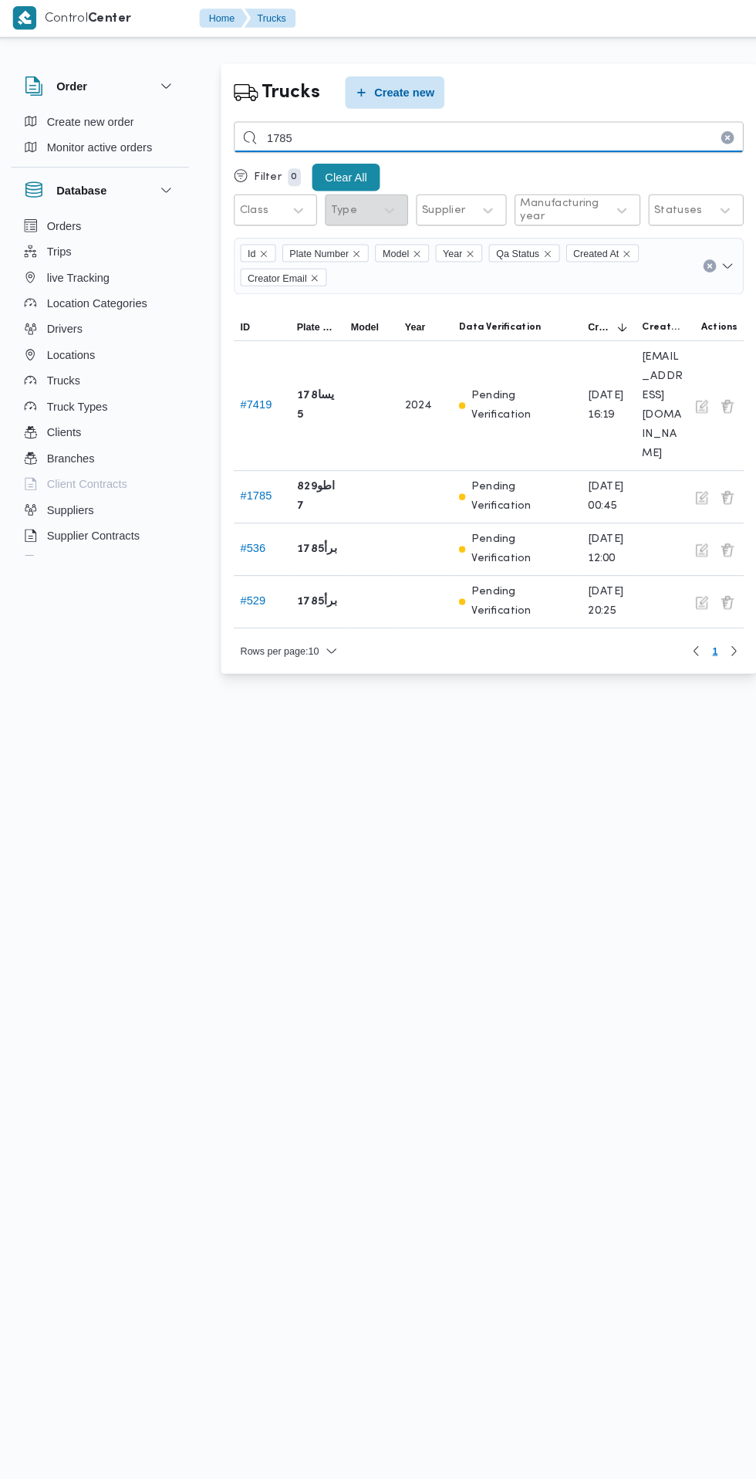
click at [351, 132] on input "1785" at bounding box center [469, 132] width 488 height 30
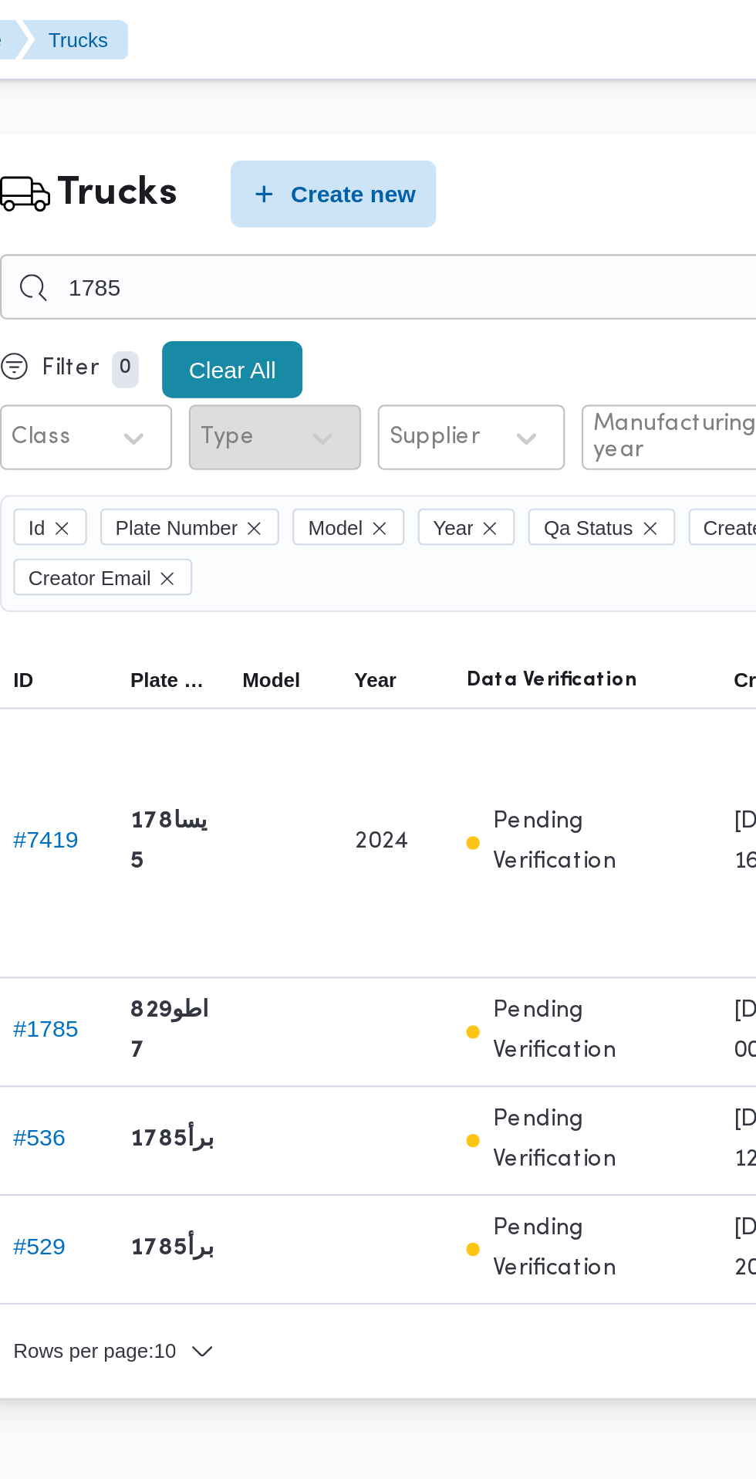
click at [345, 174] on button "Clear All" at bounding box center [332, 170] width 65 height 26
click at [349, 165] on button "Clear All" at bounding box center [332, 170] width 65 height 26
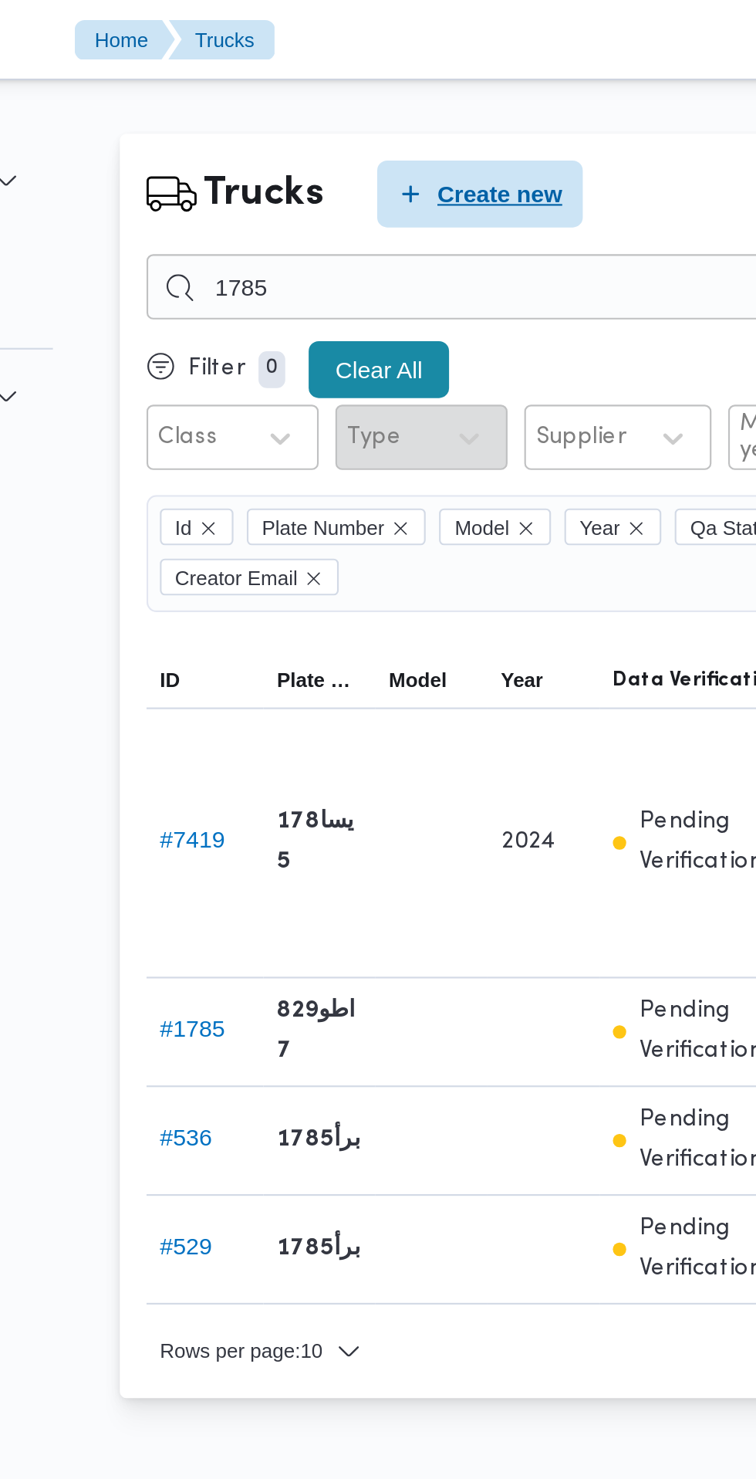
click at [402, 91] on span "Create new" at bounding box center [389, 89] width 58 height 19
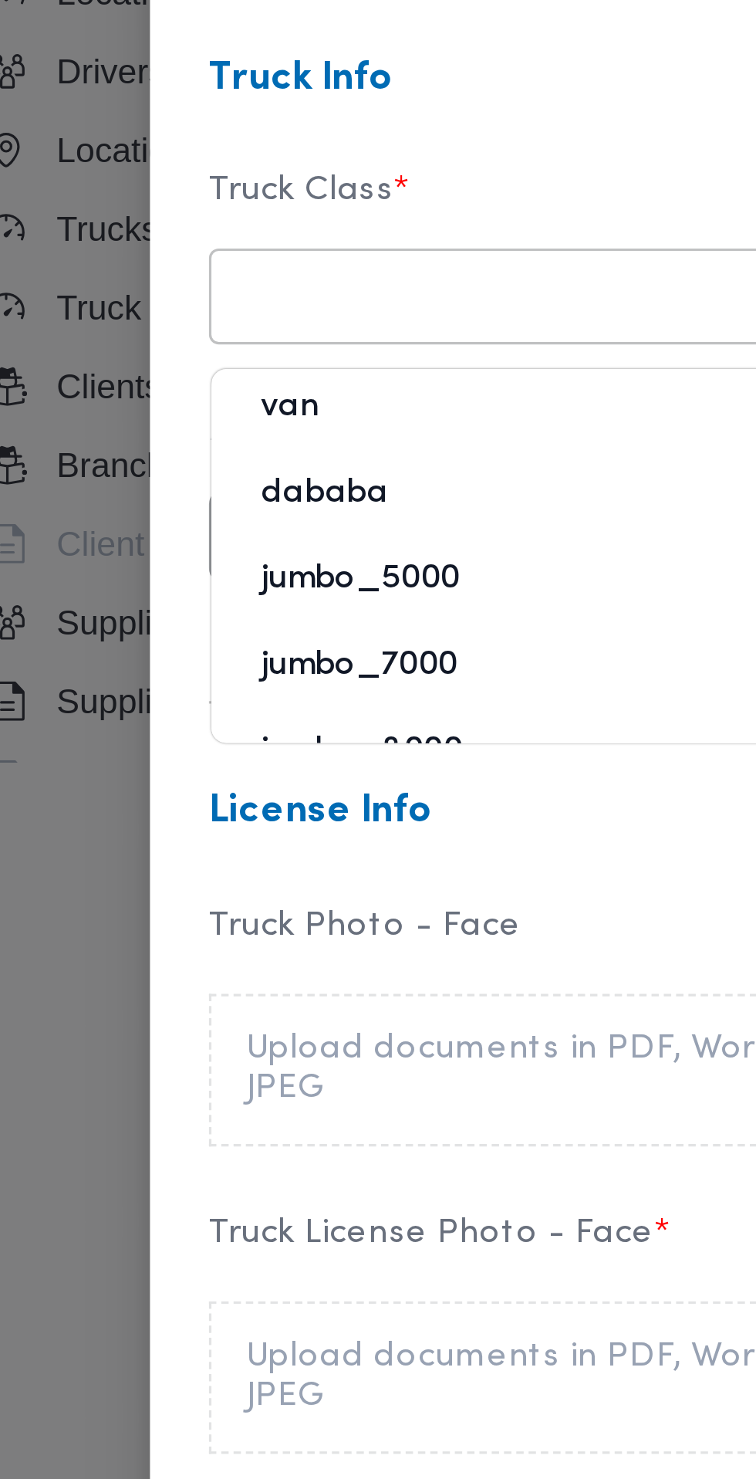
click at [182, 445] on div "dababa" at bounding box center [230, 454] width 271 height 27
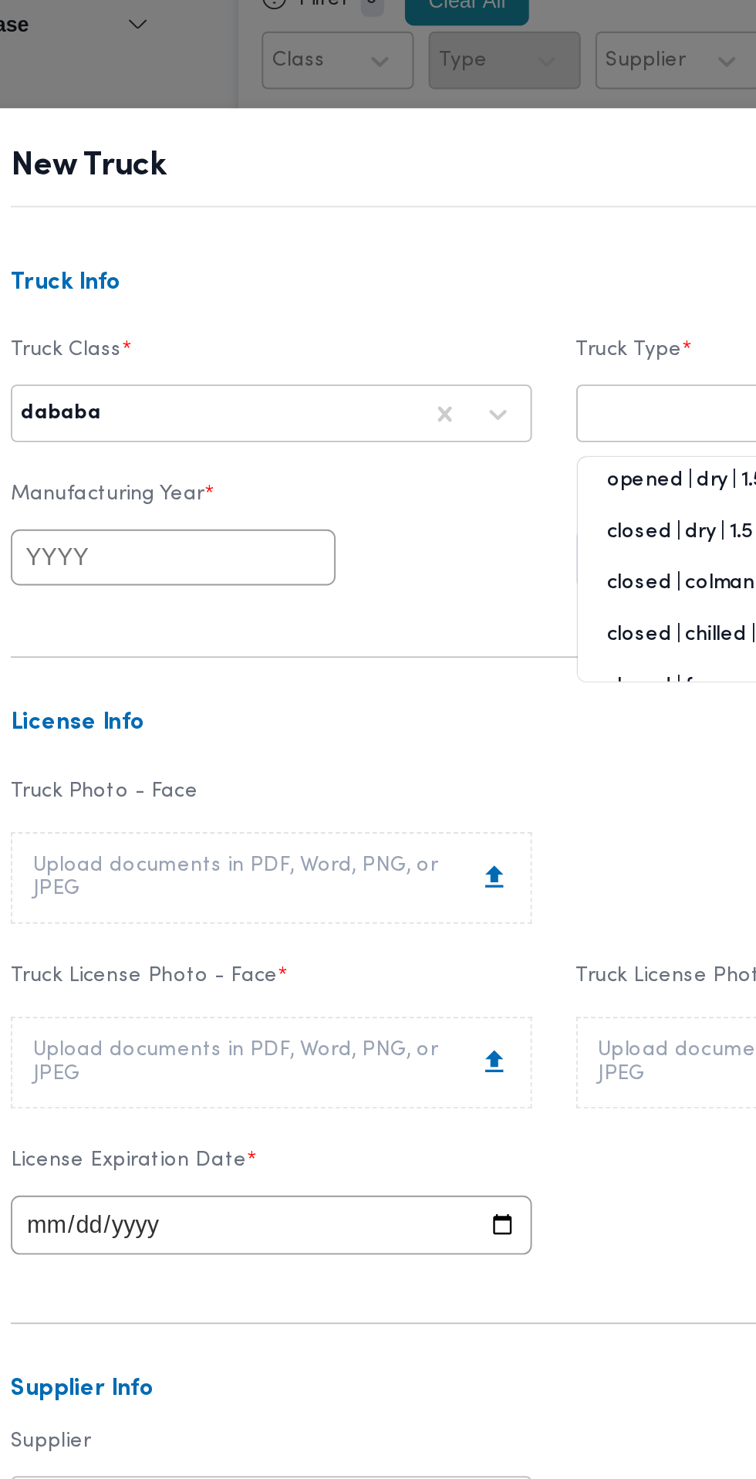
click at [436, 386] on div at bounding box center [512, 386] width 234 height 15
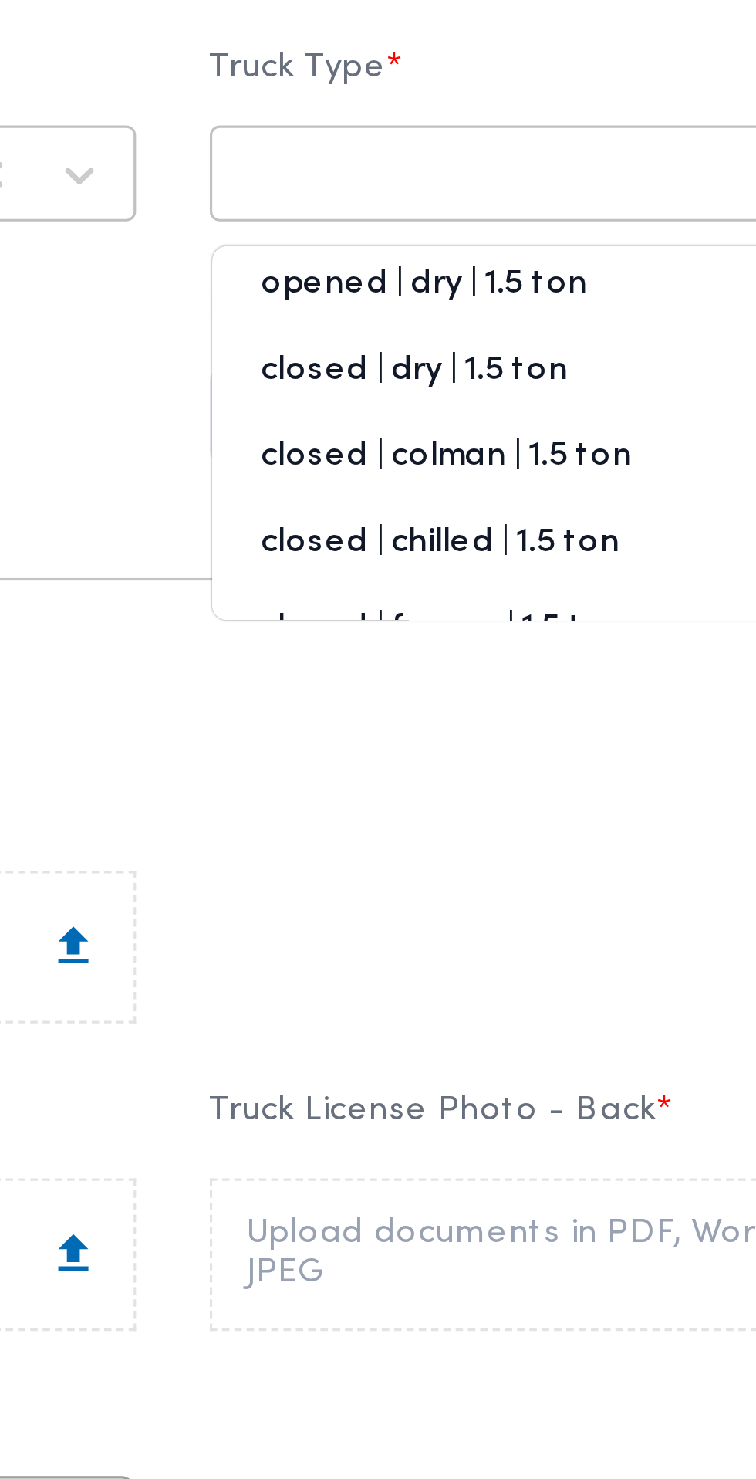
click at [505, 506] on div "closed | chilled | 1.5 ton" at bounding box center [526, 508] width 271 height 27
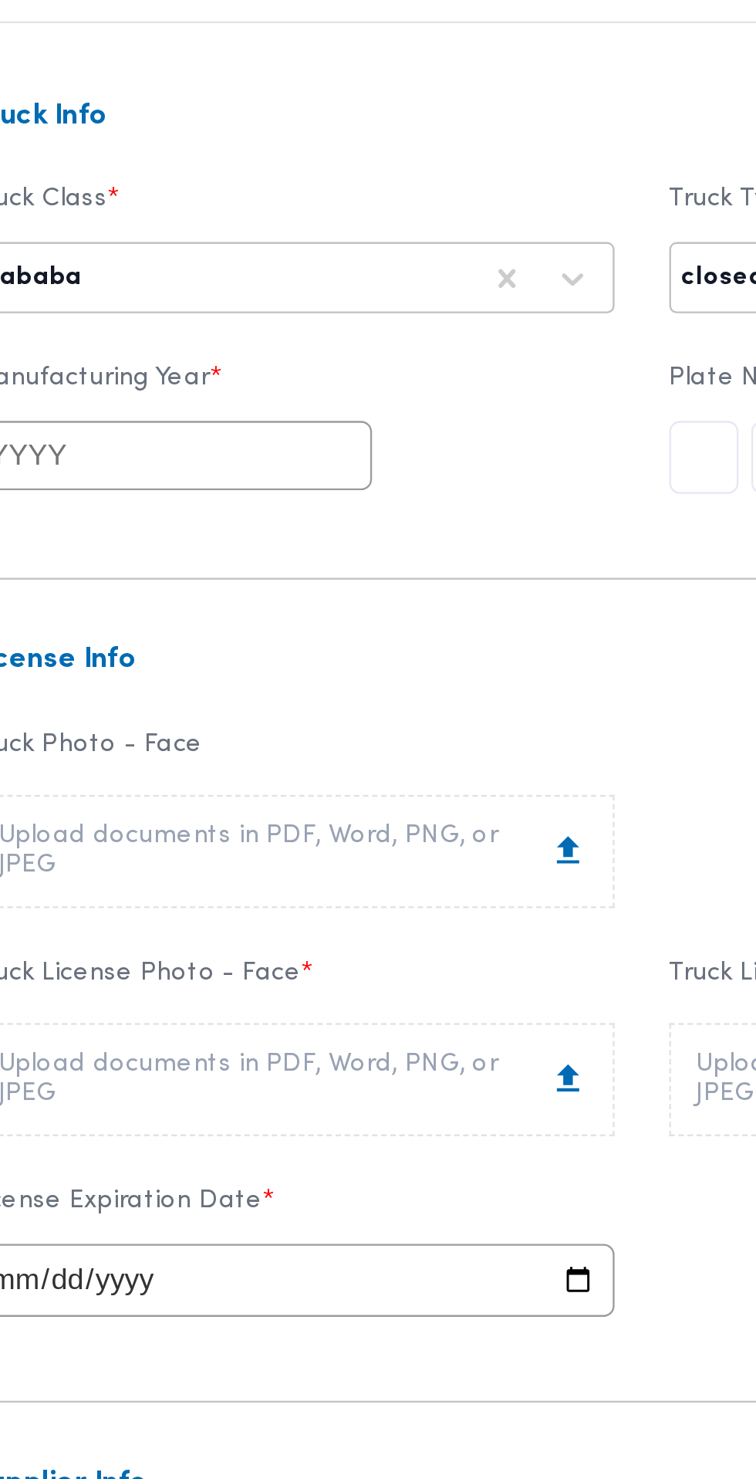
click at [226, 465] on input "text" at bounding box center [179, 461] width 170 height 29
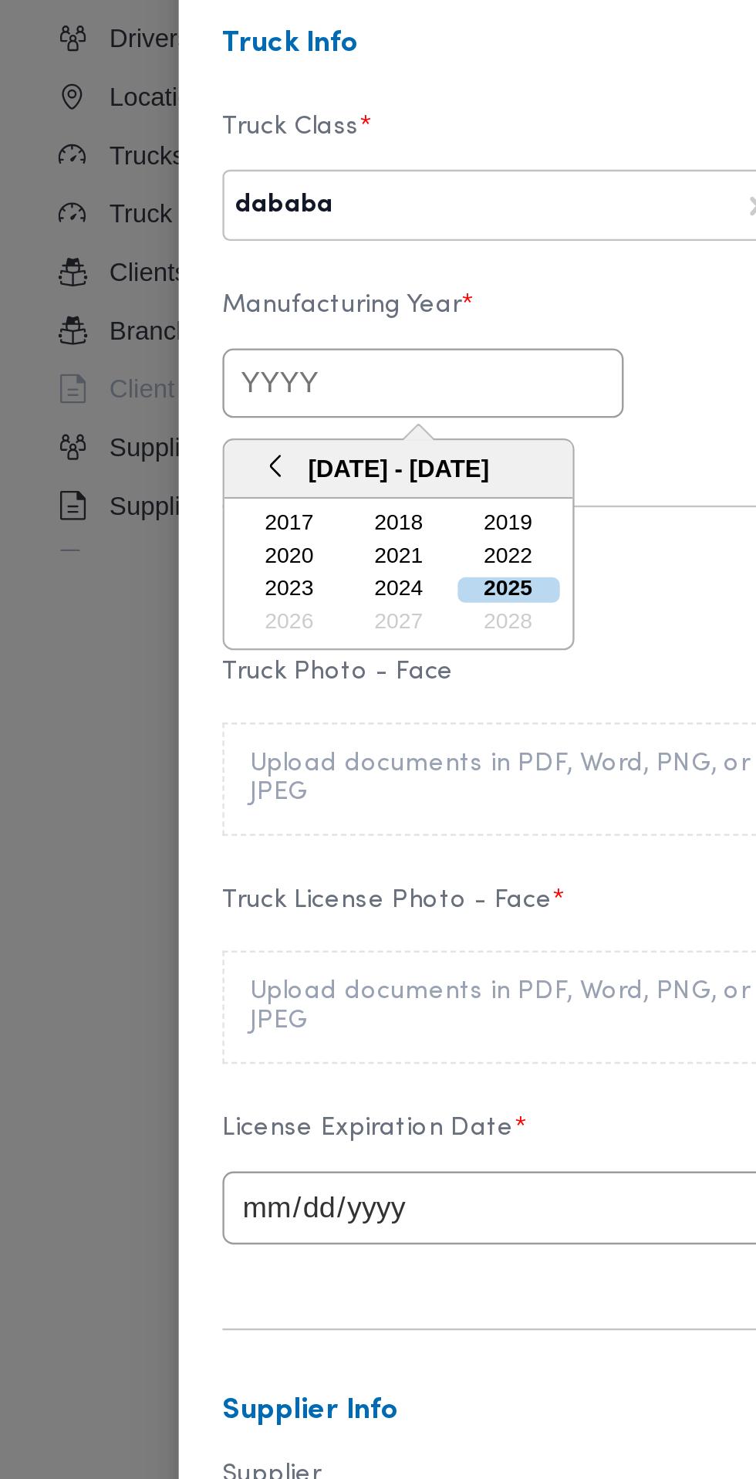
click at [222, 547] on div "2025" at bounding box center [215, 548] width 43 height 11
type input "2025"
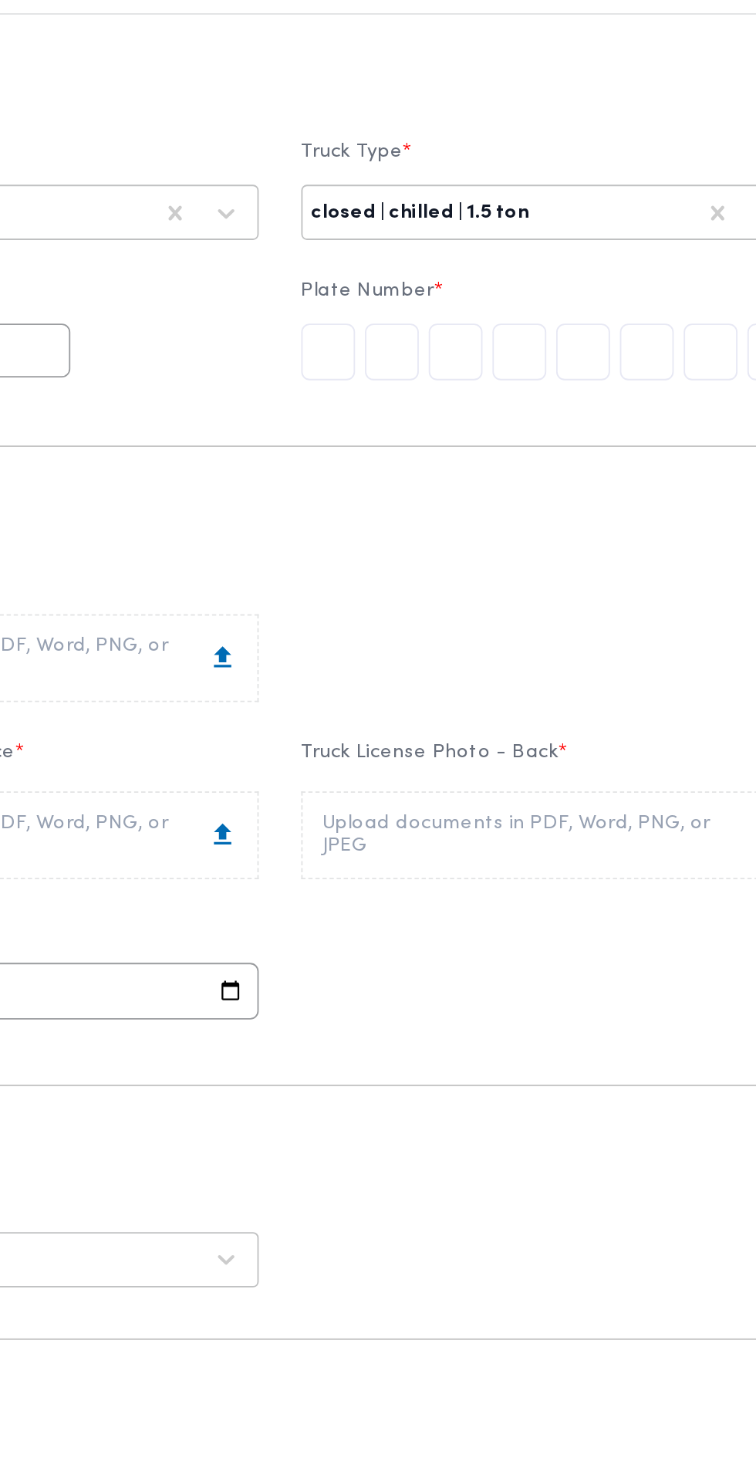
click at [394, 462] on input "text" at bounding box center [404, 462] width 29 height 31
click at [546, 462] on input "text" at bounding box center [543, 462] width 29 height 31
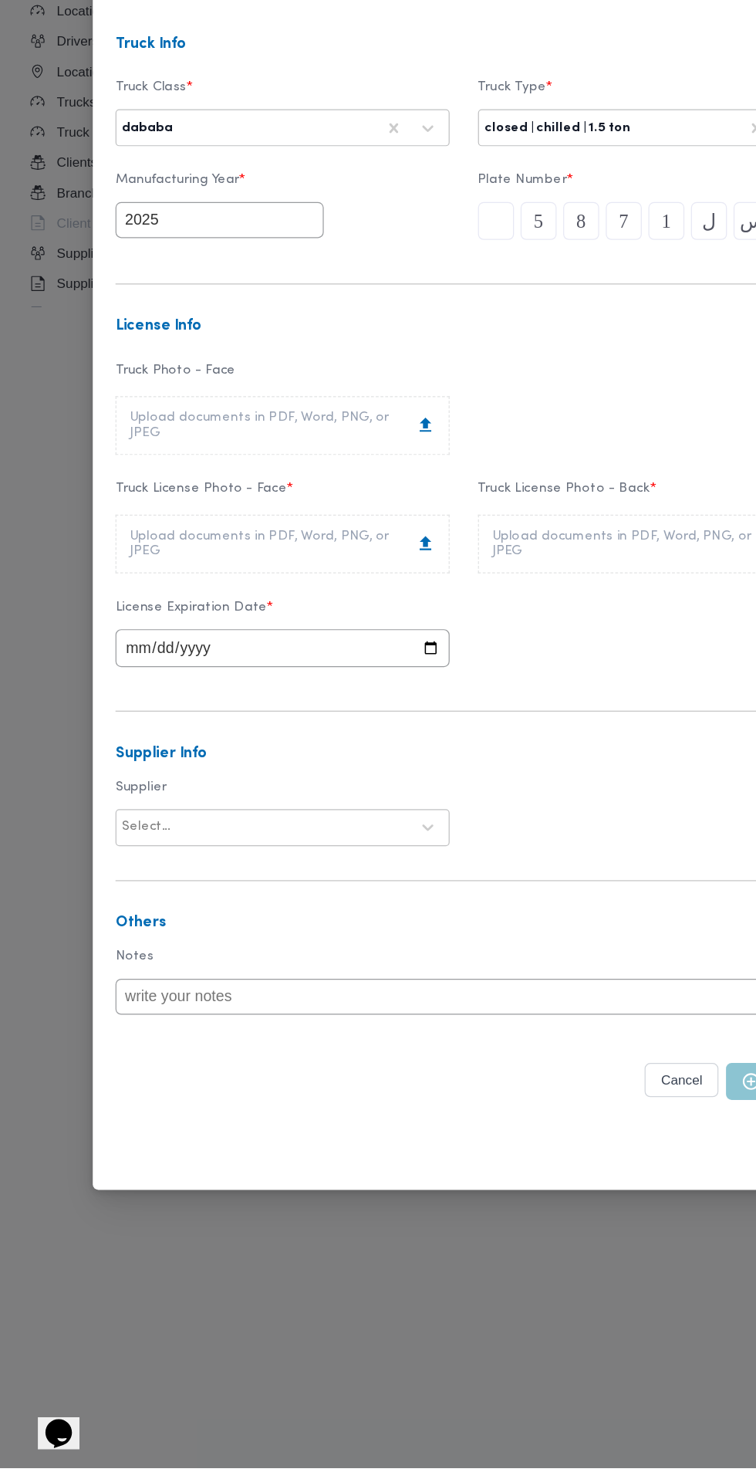
click at [280, 723] on div "Upload documents in PDF, Word, PNG, or JPEG" at bounding box center [230, 725] width 249 height 25
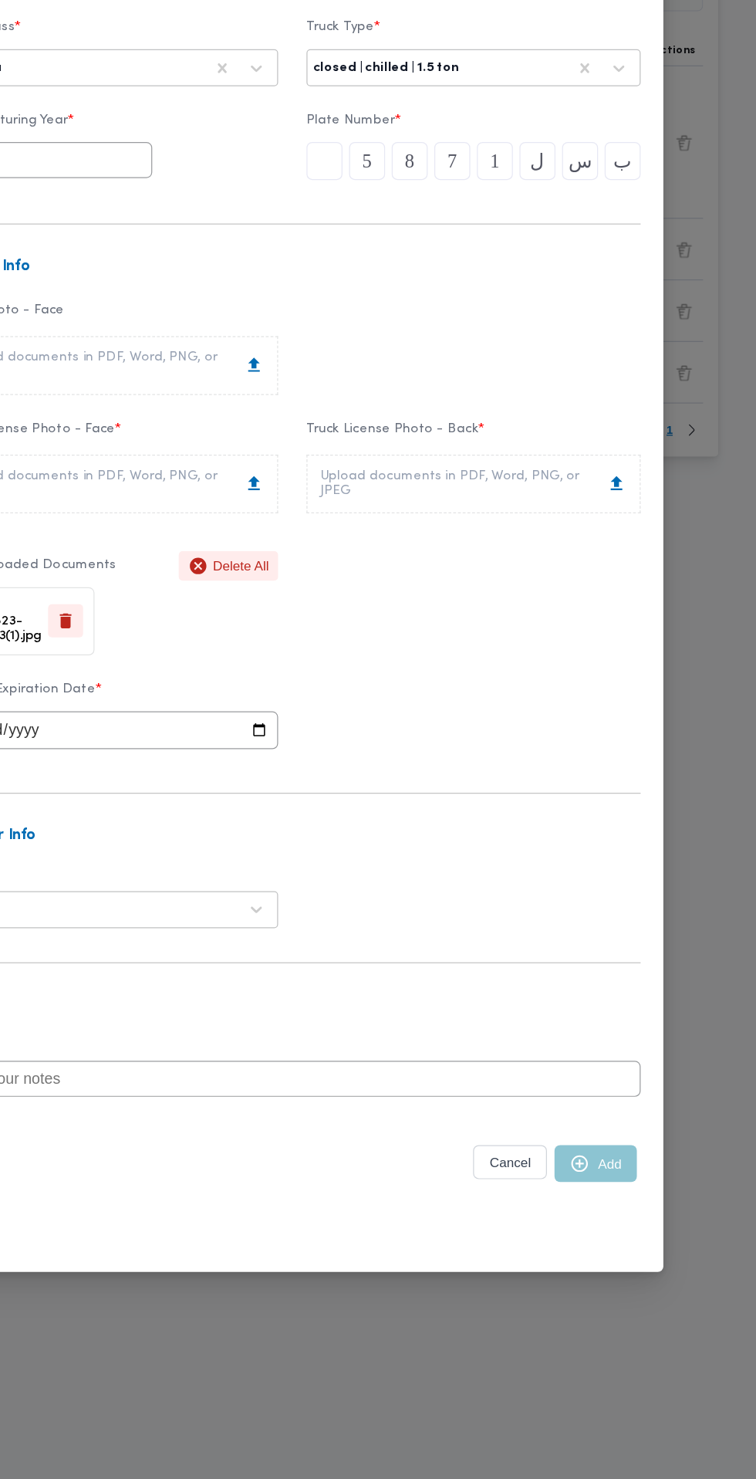
click at [590, 655] on div "Upload documents in PDF, Word, PNG, or JPEG" at bounding box center [525, 667] width 249 height 25
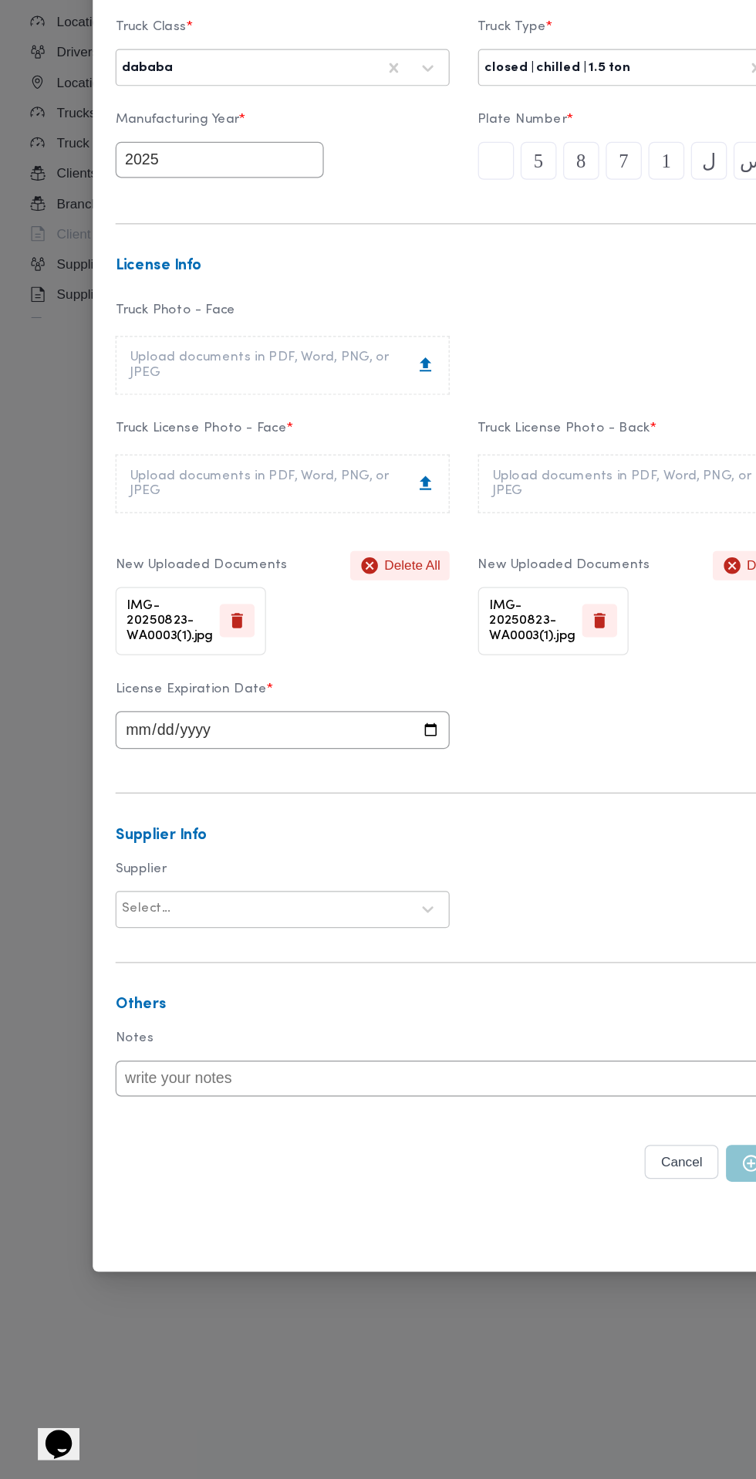
click at [318, 880] on input "date" at bounding box center [230, 868] width 272 height 31
type input "2026-07-07"
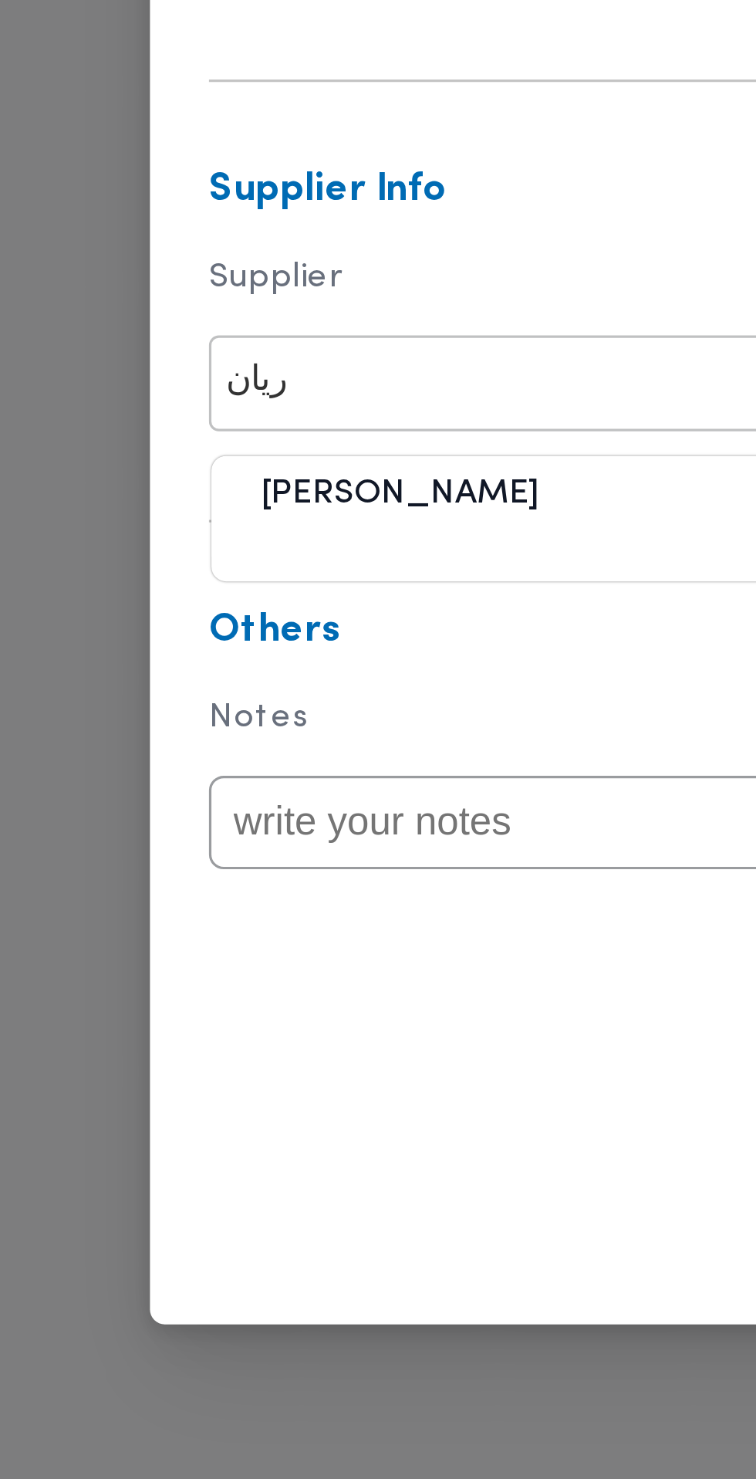
click at [211, 1050] on div "ناصر ريان محمود خاطر" at bounding box center [230, 1055] width 271 height 27
type input "ريان"
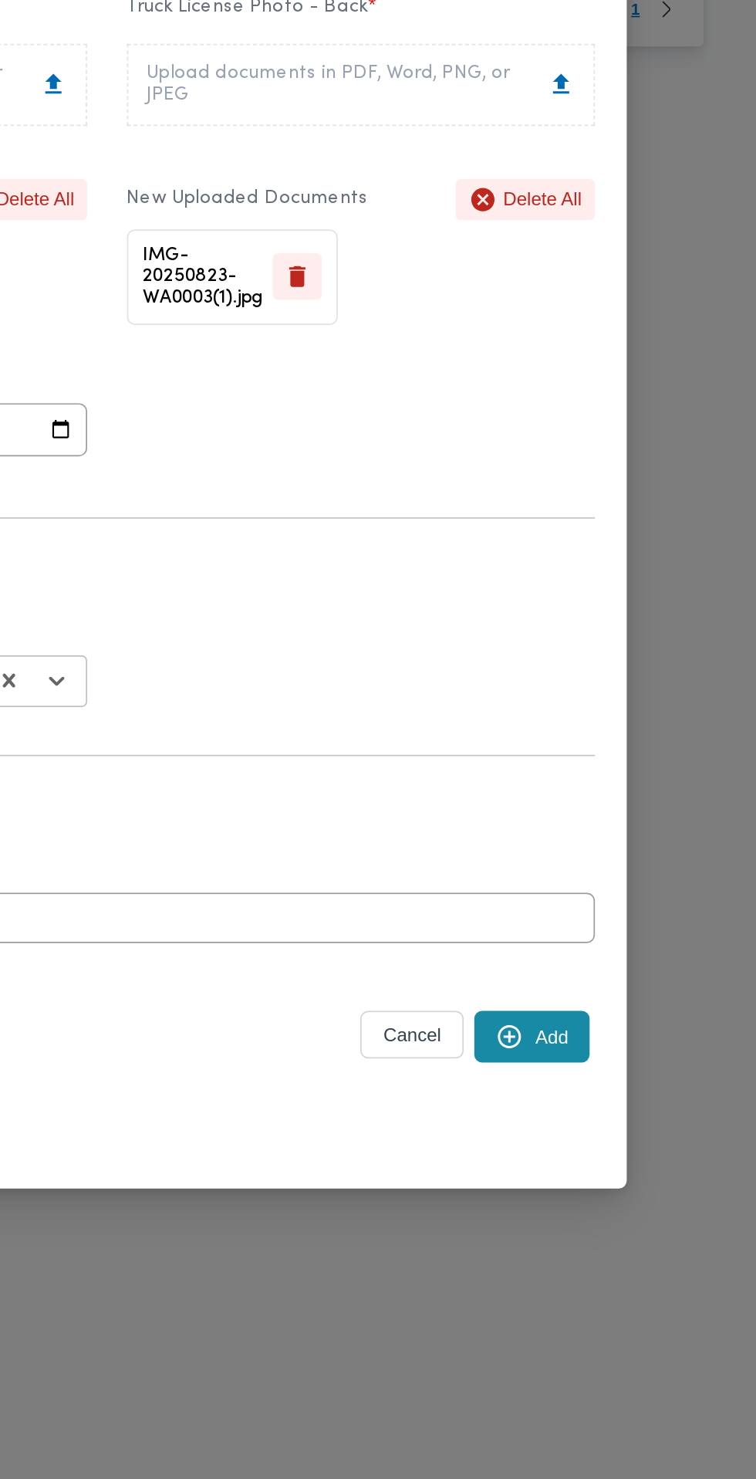
click at [636, 1223] on button "Add" at bounding box center [625, 1221] width 67 height 30
